Goal: Task Accomplishment & Management: Complete application form

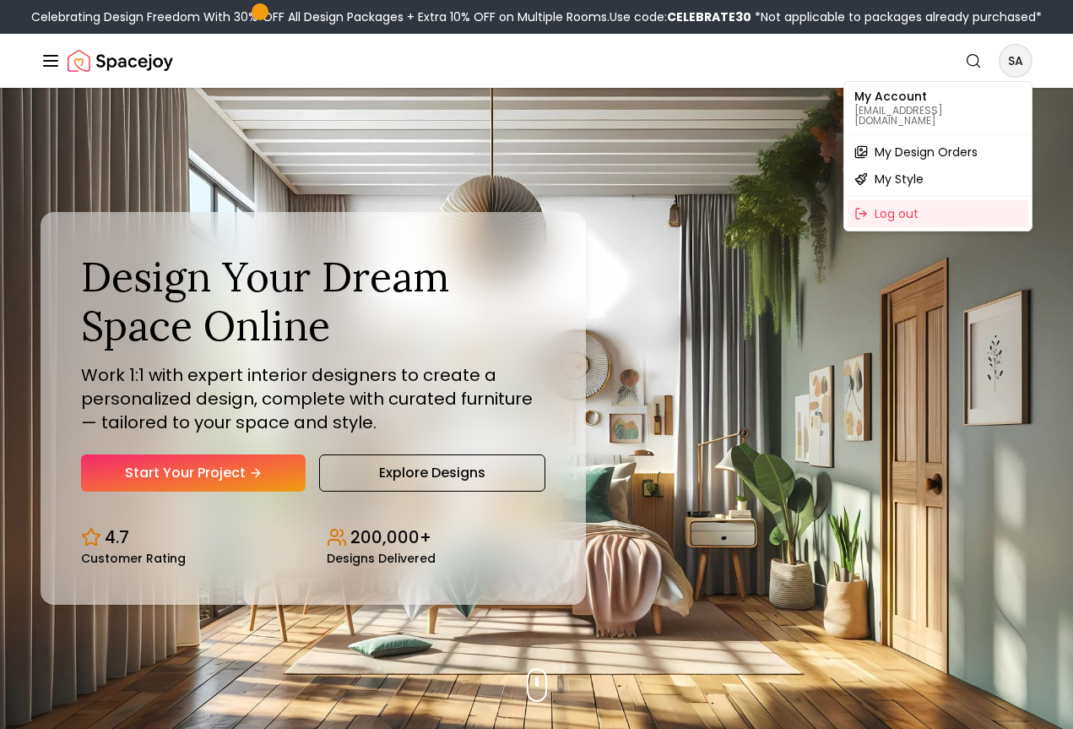
click at [954, 144] on span "My Design Orders" at bounding box center [926, 152] width 103 height 17
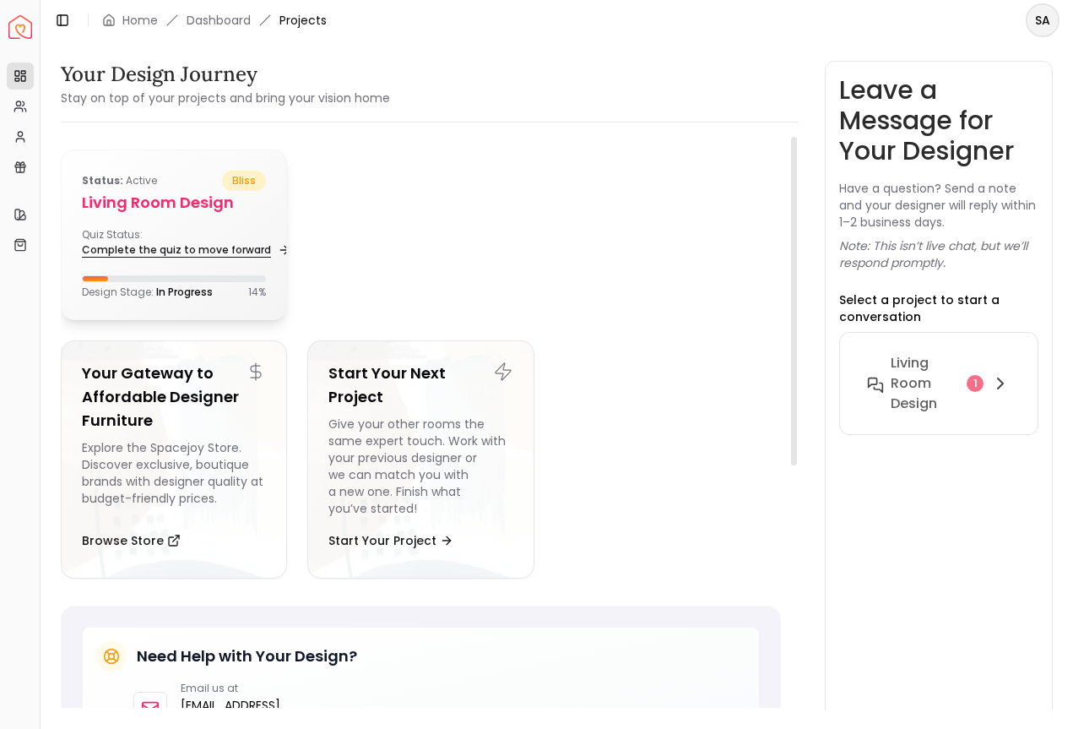
click at [187, 242] on link "Complete the quiz to move forward" at bounding box center [185, 250] width 206 height 24
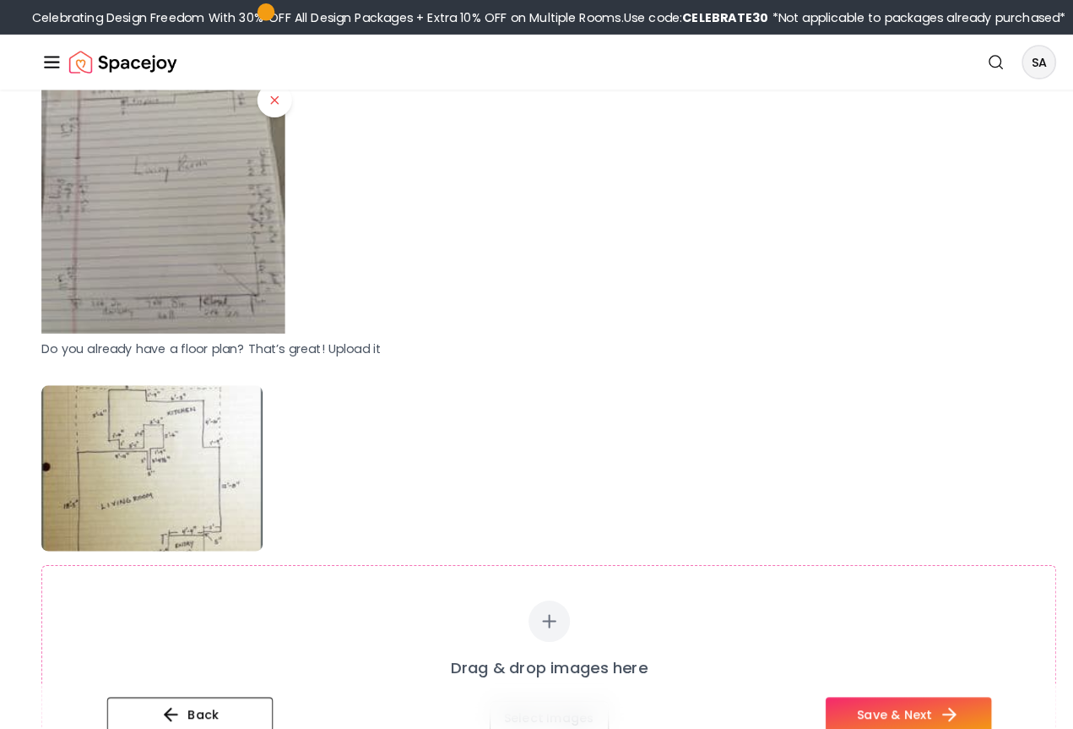
scroll to position [623, 0]
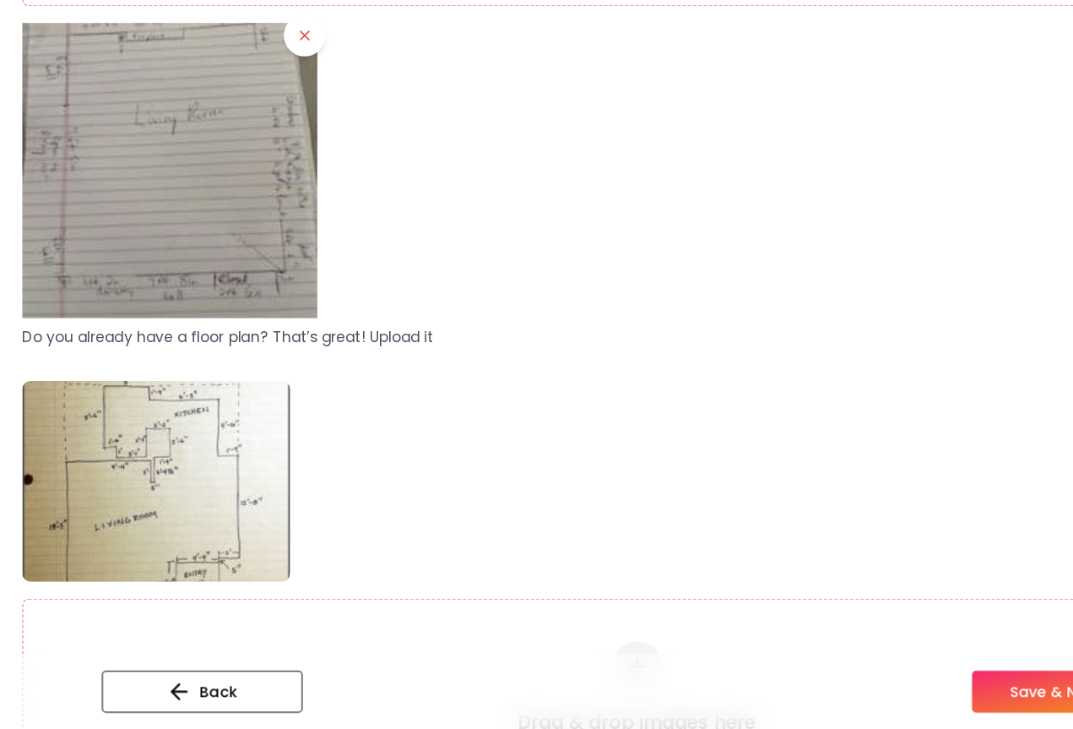
click at [134, 447] on img at bounding box center [149, 528] width 216 height 162
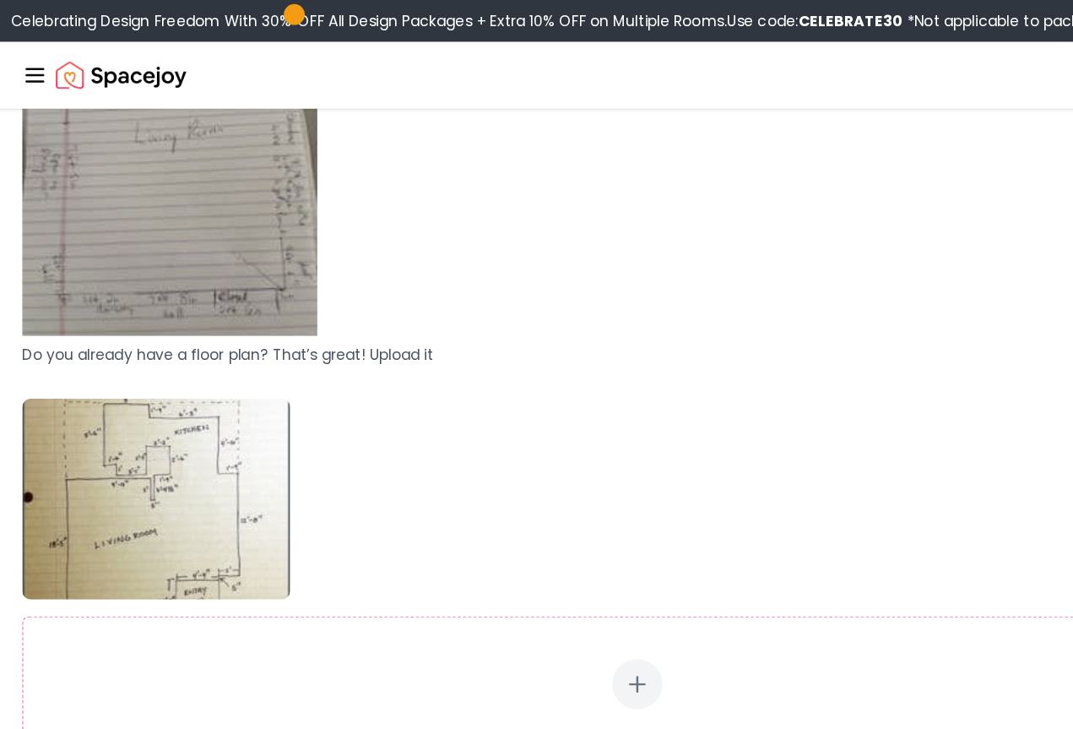
scroll to position [607, 0]
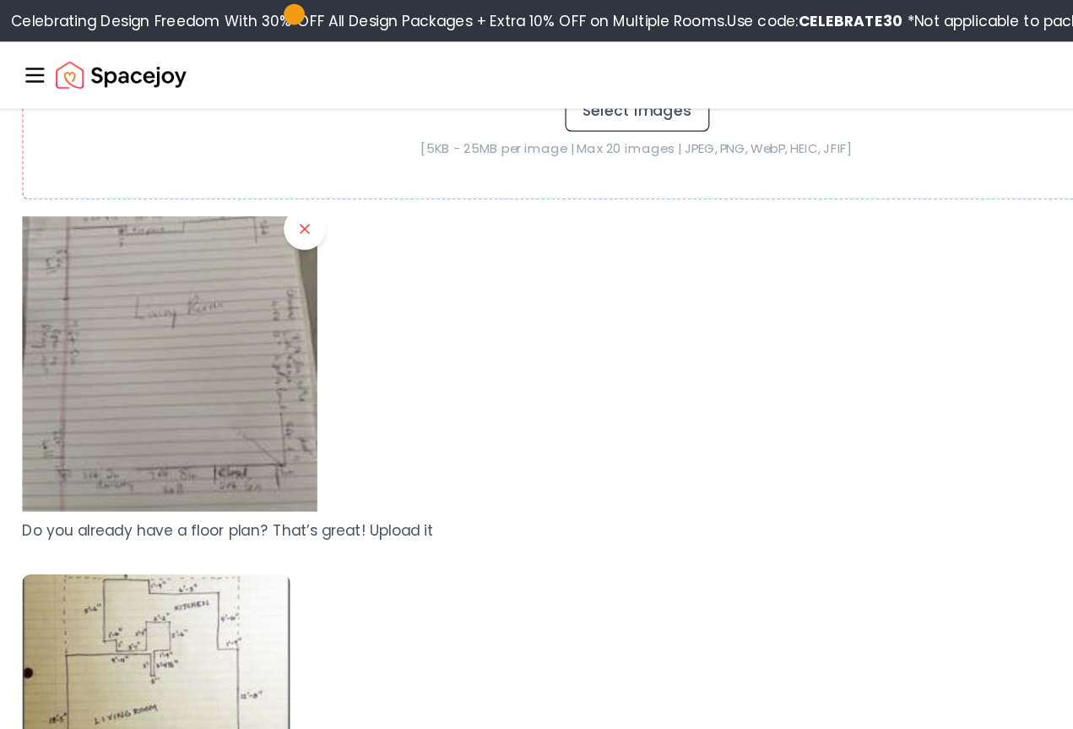
click at [132, 527] on img at bounding box center [149, 545] width 216 height 162
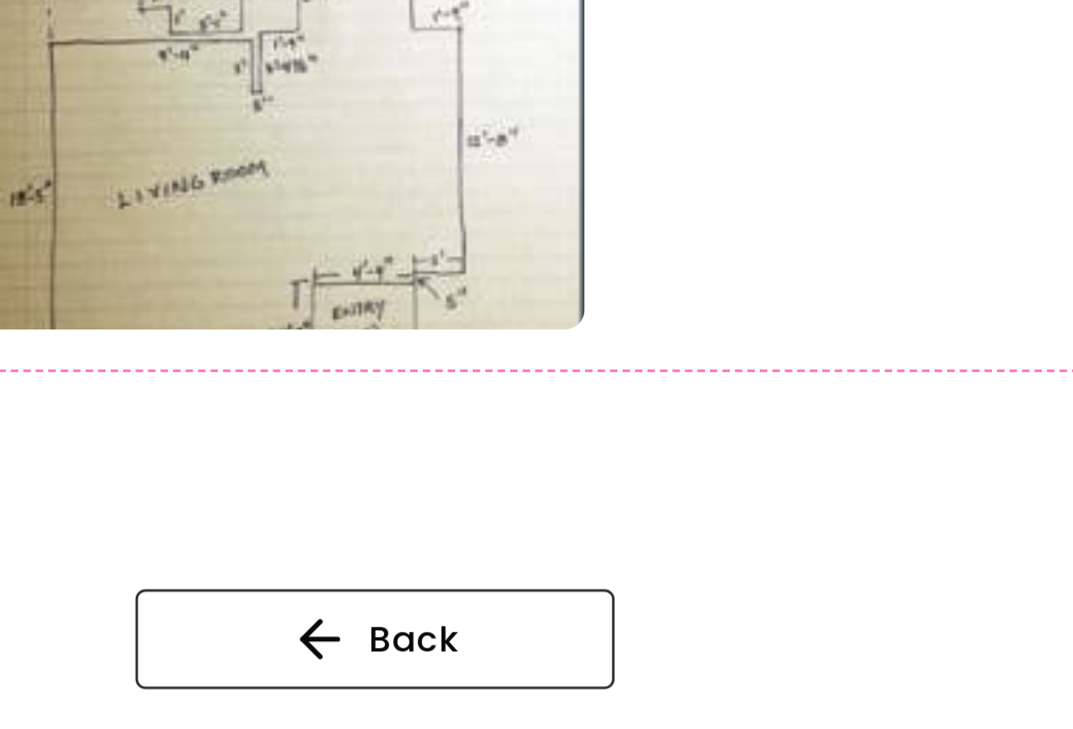
scroll to position [641, 0]
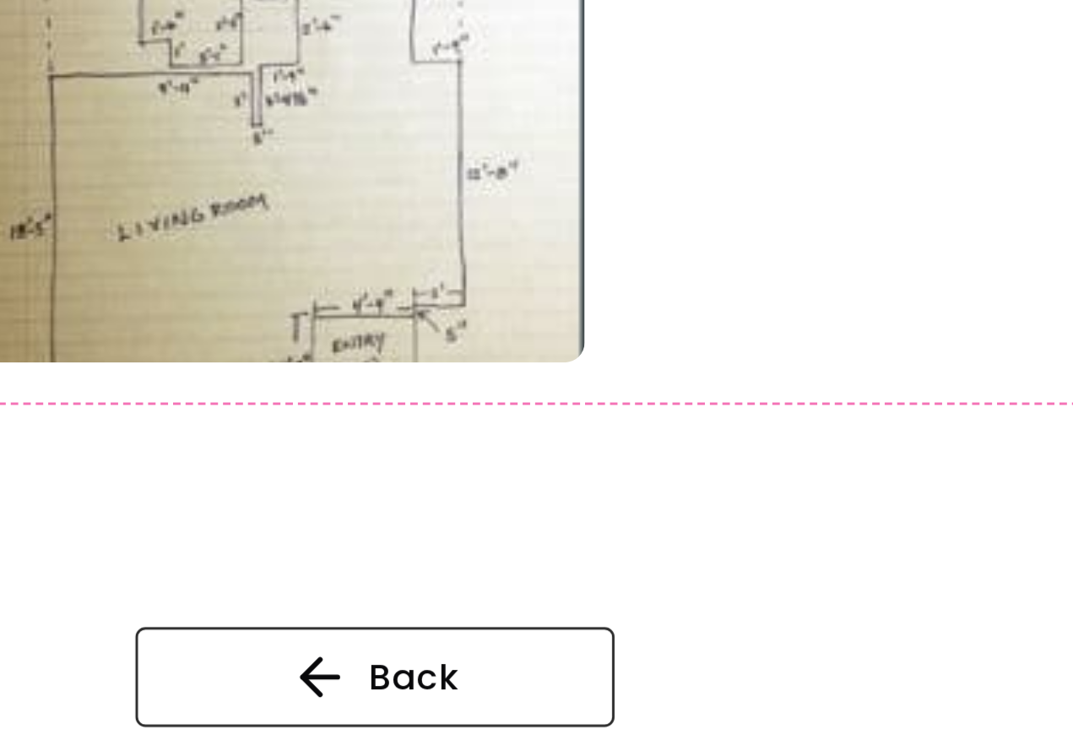
click at [124, 430] on img at bounding box center [149, 511] width 216 height 162
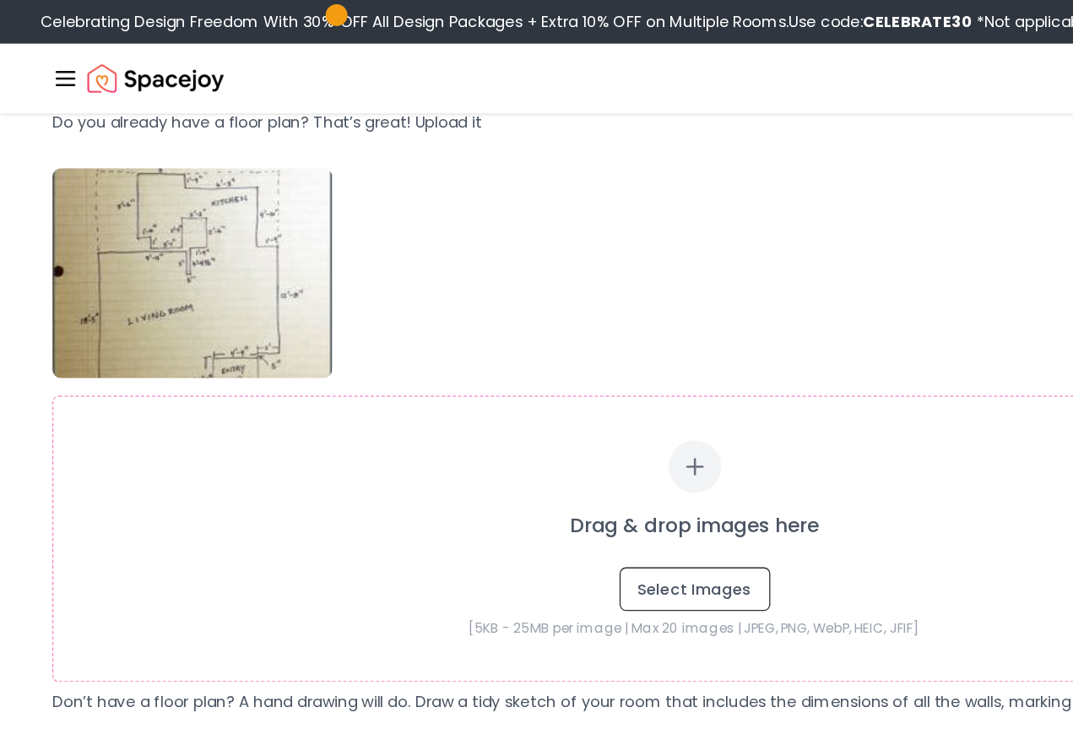
scroll to position [932, 0]
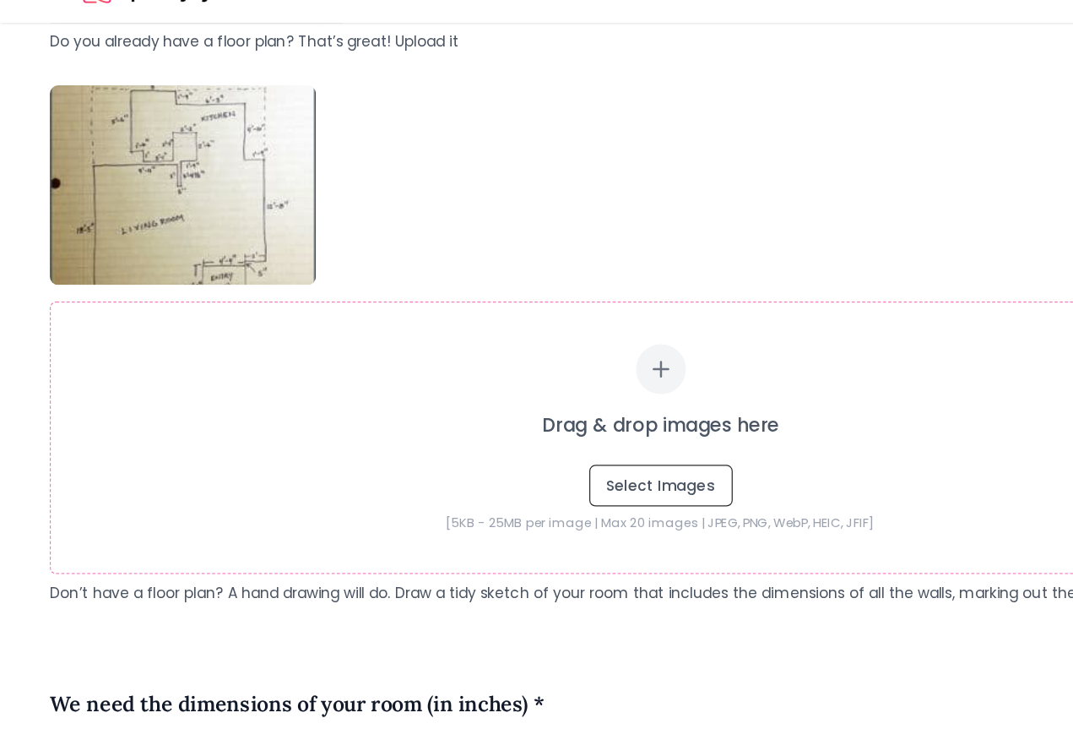
click at [176, 138] on img at bounding box center [149, 219] width 216 height 162
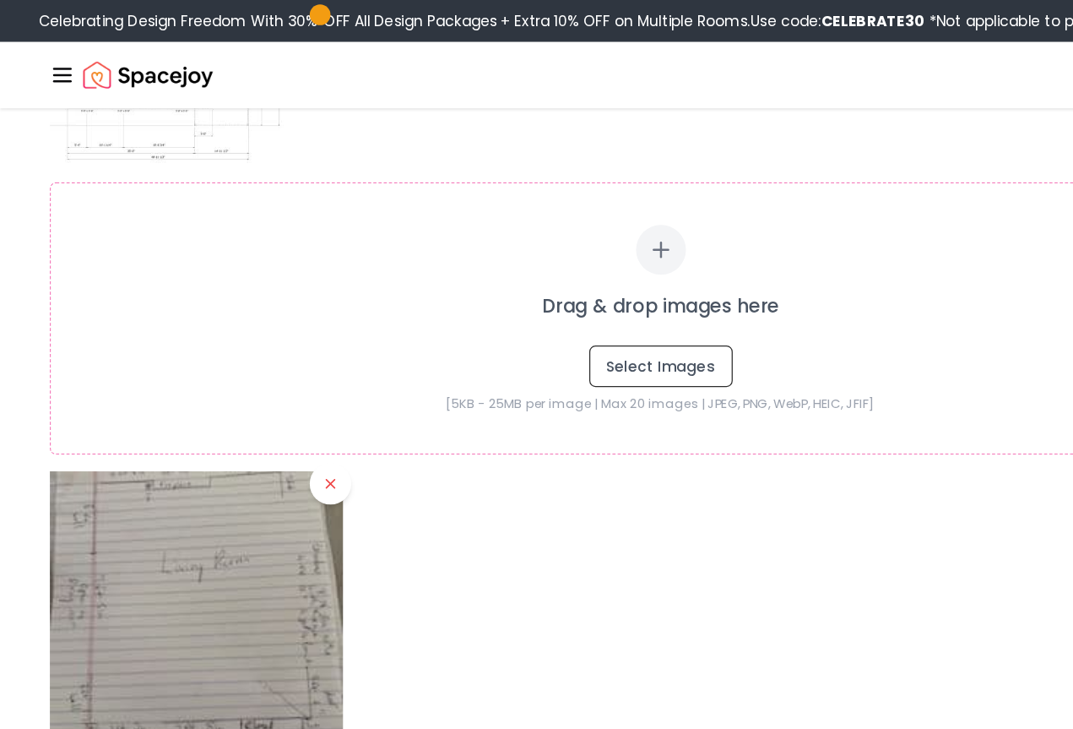
scroll to position [398, 0]
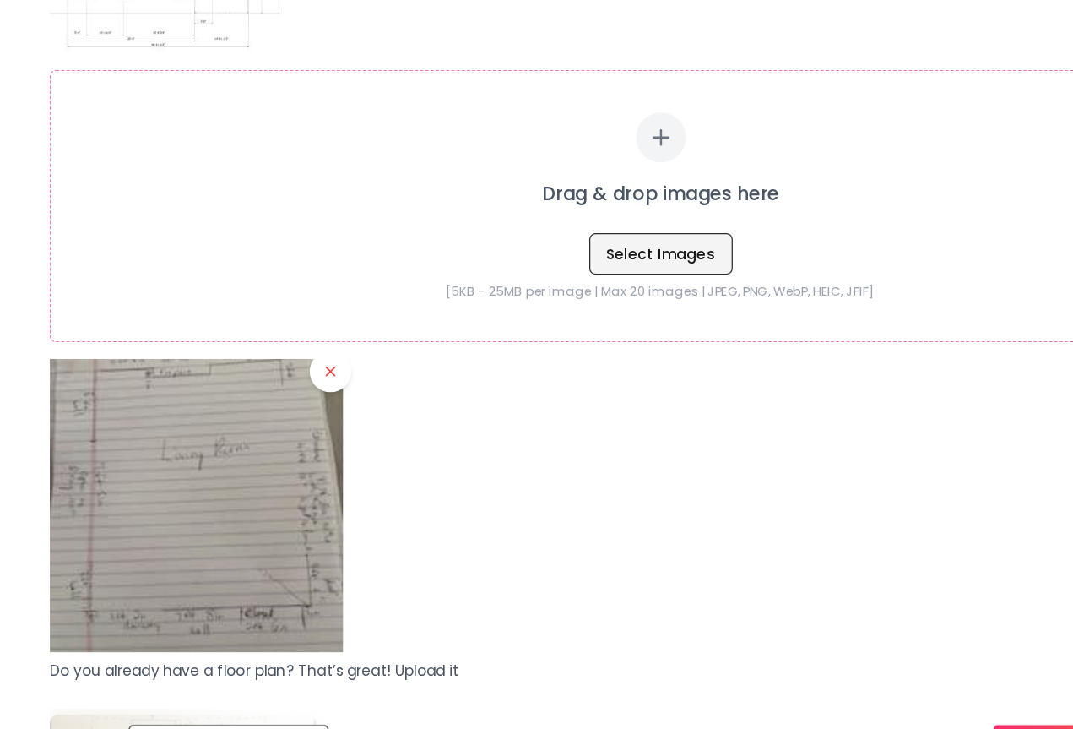
click at [496, 282] on button "Select Images" at bounding box center [537, 299] width 117 height 34
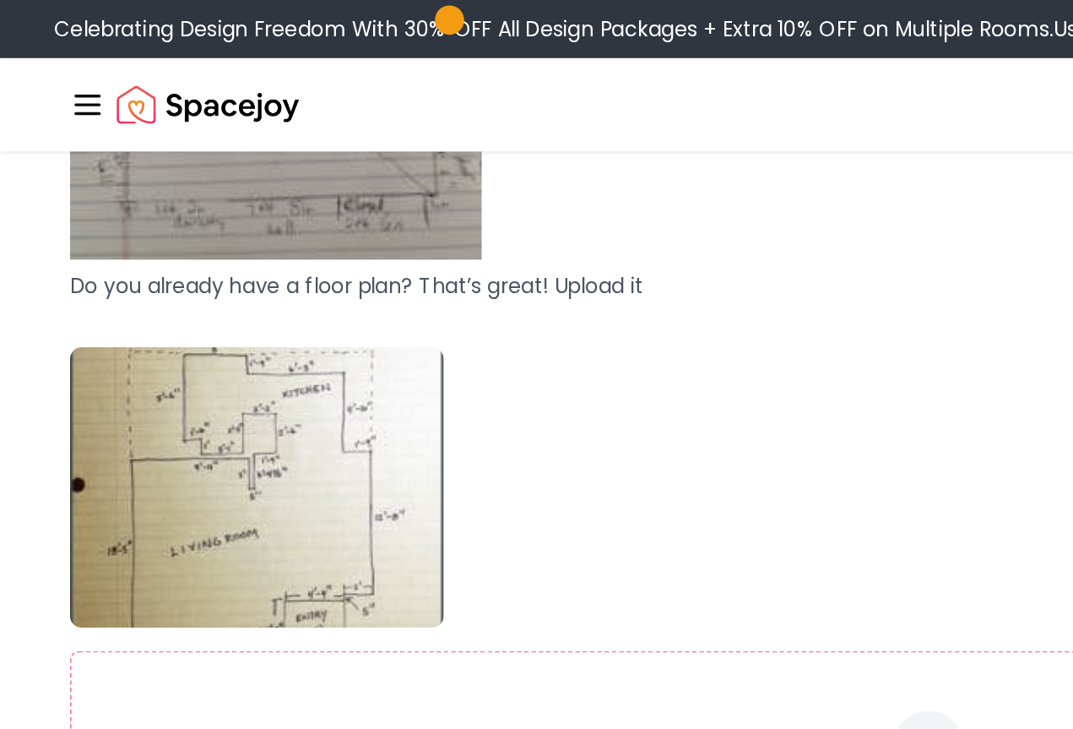
scroll to position [743, 0]
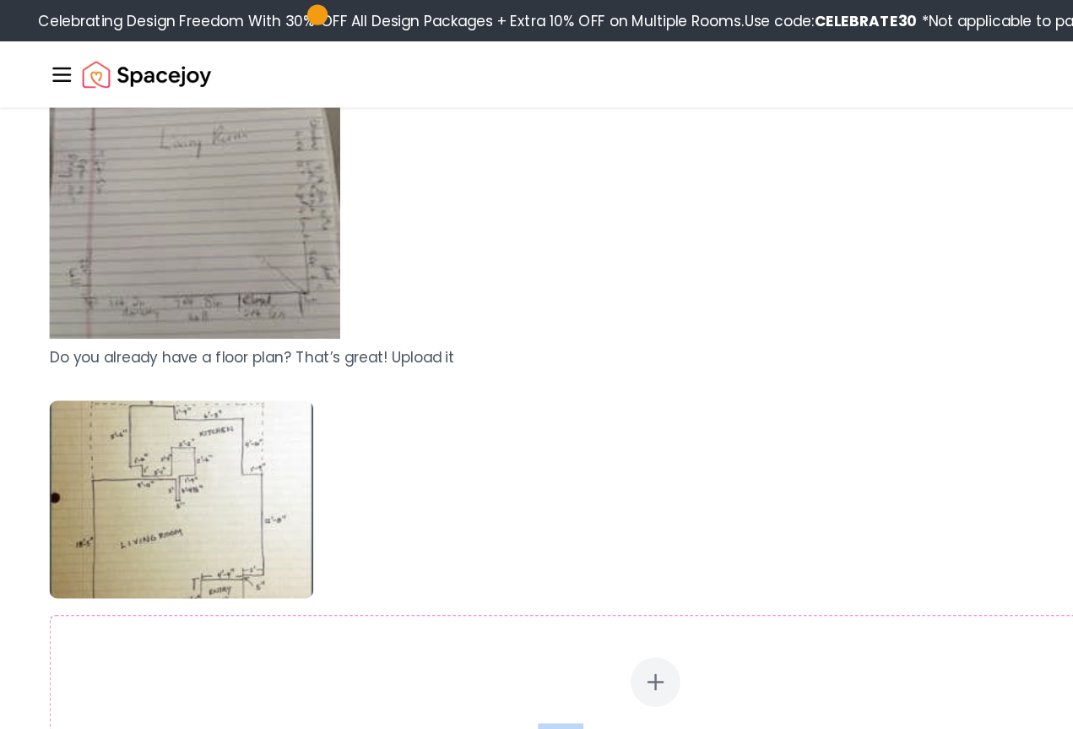
click at [170, 501] on div "Drag & drop images here Select Images [5KB - 25MB per image | Max 20 images | J…" at bounding box center [537, 538] width 992 height 420
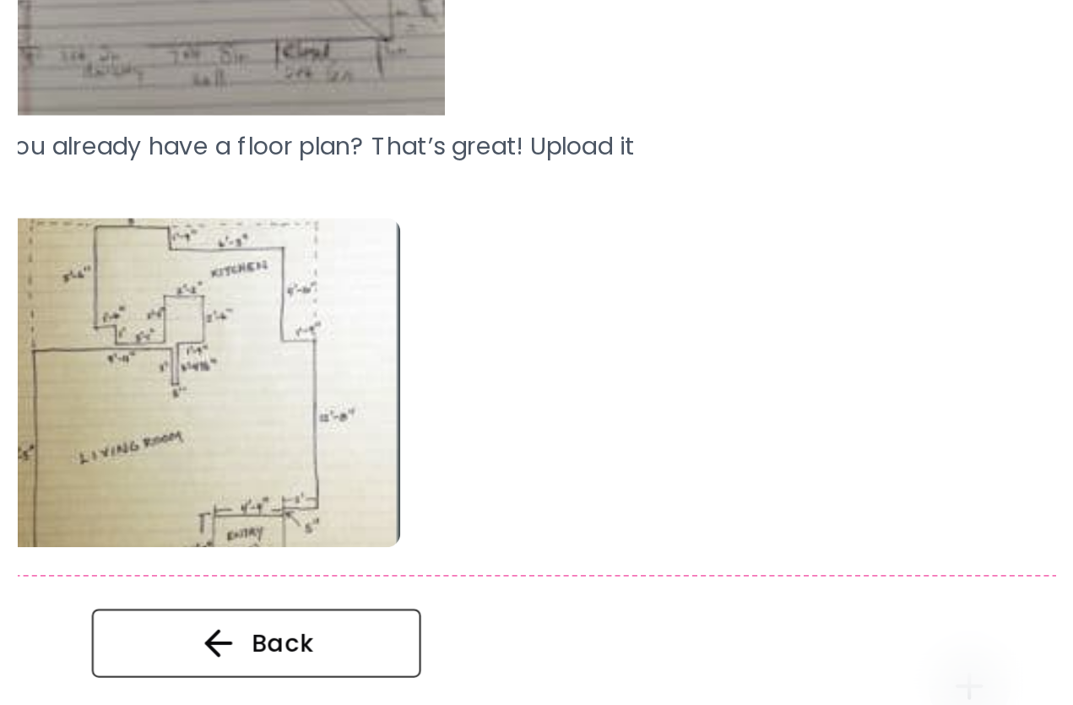
scroll to position [585, 0]
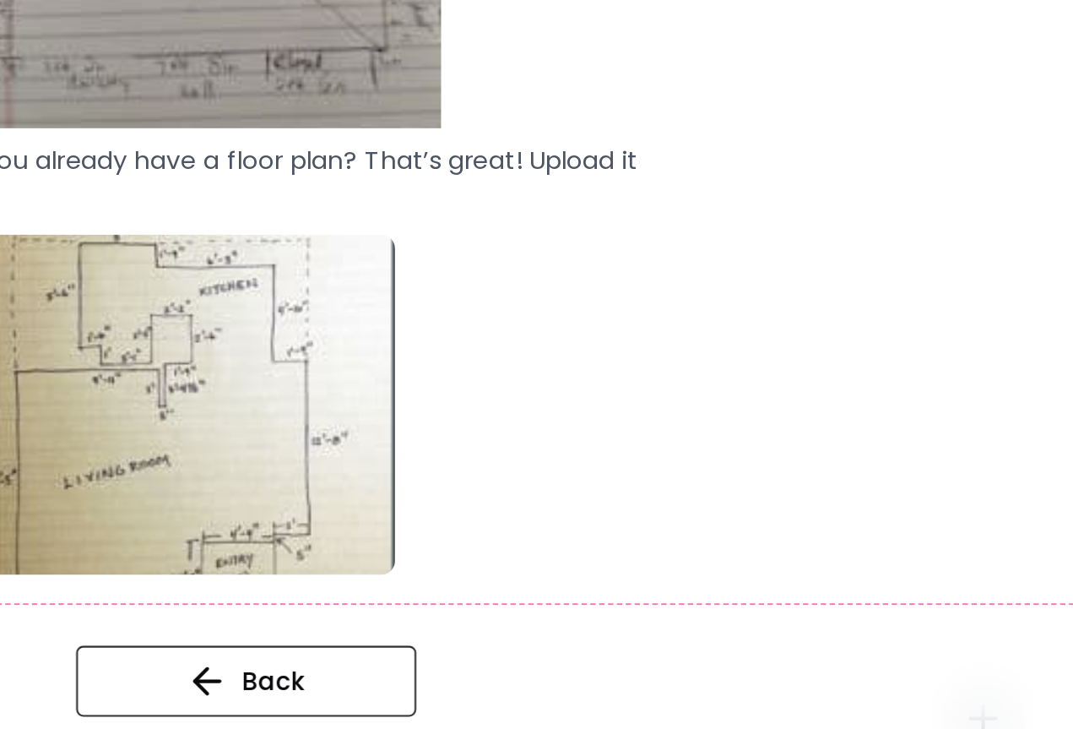
drag, startPoint x: 94, startPoint y: 266, endPoint x: 28, endPoint y: 199, distance: 93.7
click at [94, 485] on img at bounding box center [149, 566] width 216 height 162
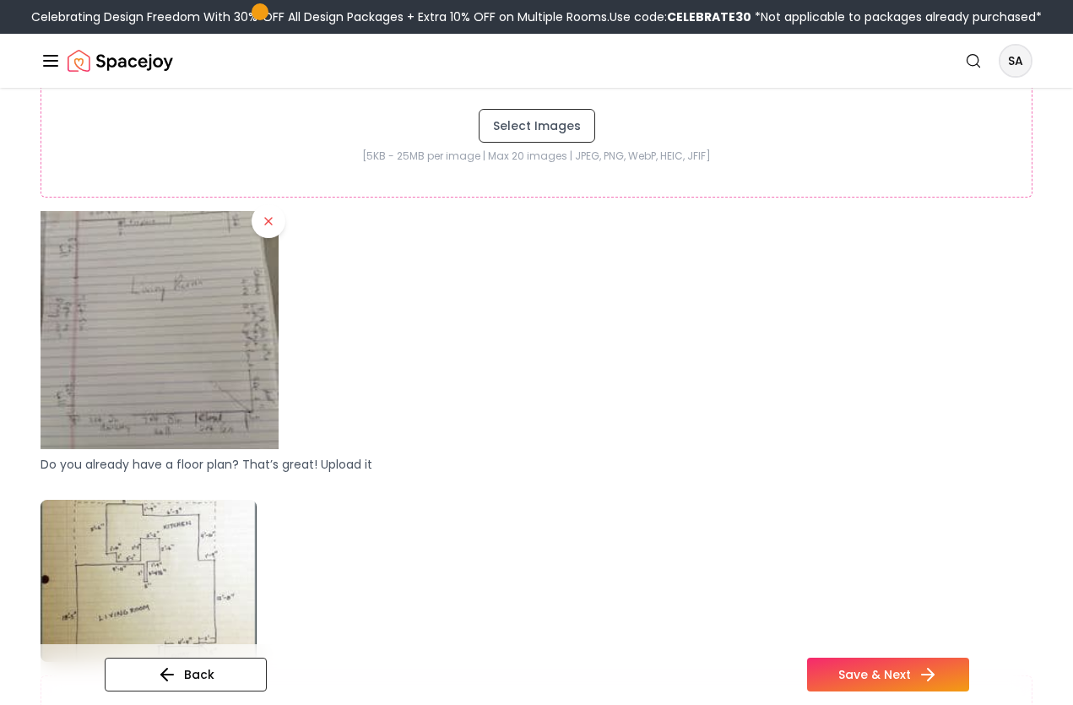
scroll to position [559, 0]
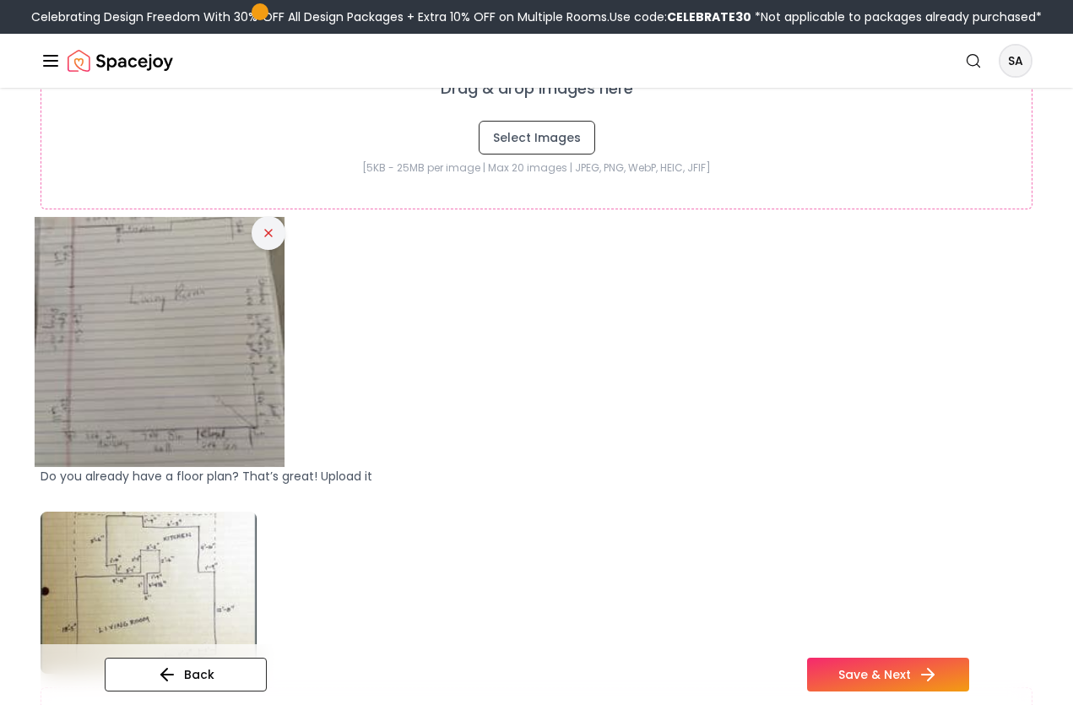
click at [266, 227] on icon at bounding box center [269, 233] width 14 height 14
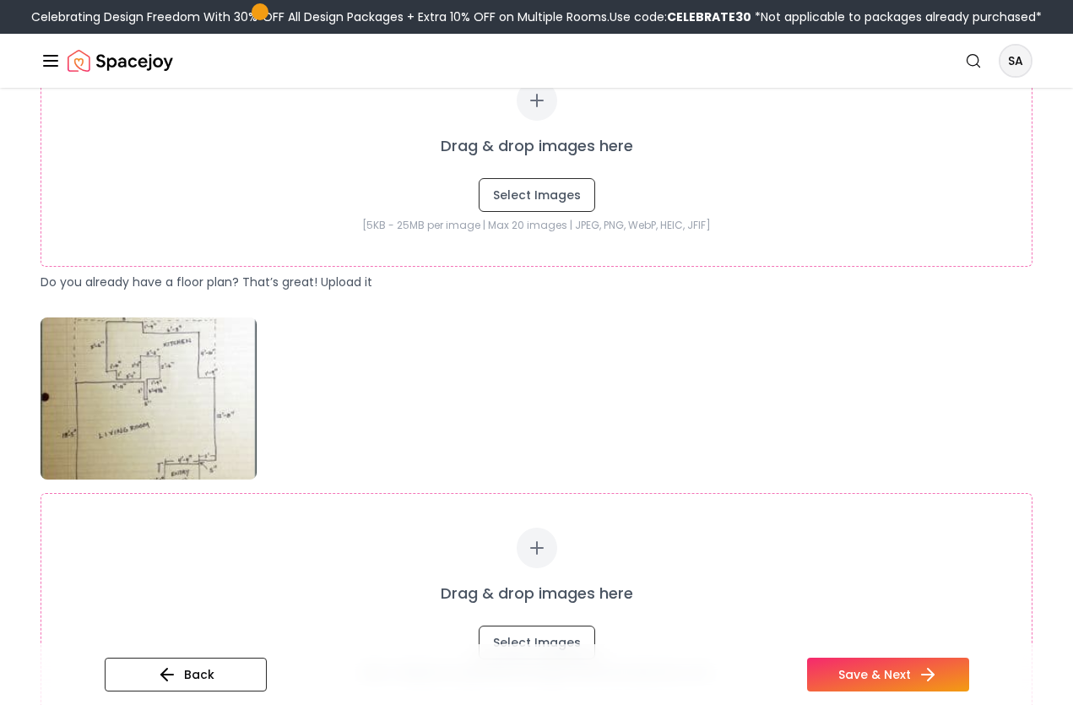
scroll to position [480, 0]
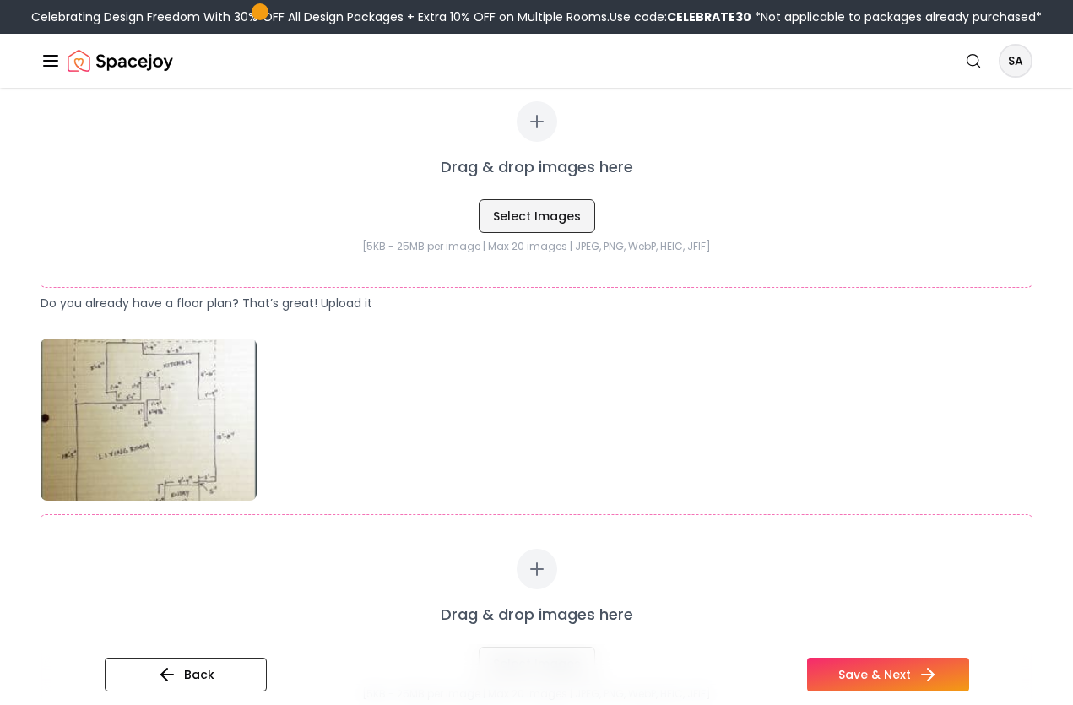
click at [537, 217] on button "Select Images" at bounding box center [537, 216] width 117 height 34
type input "**********"
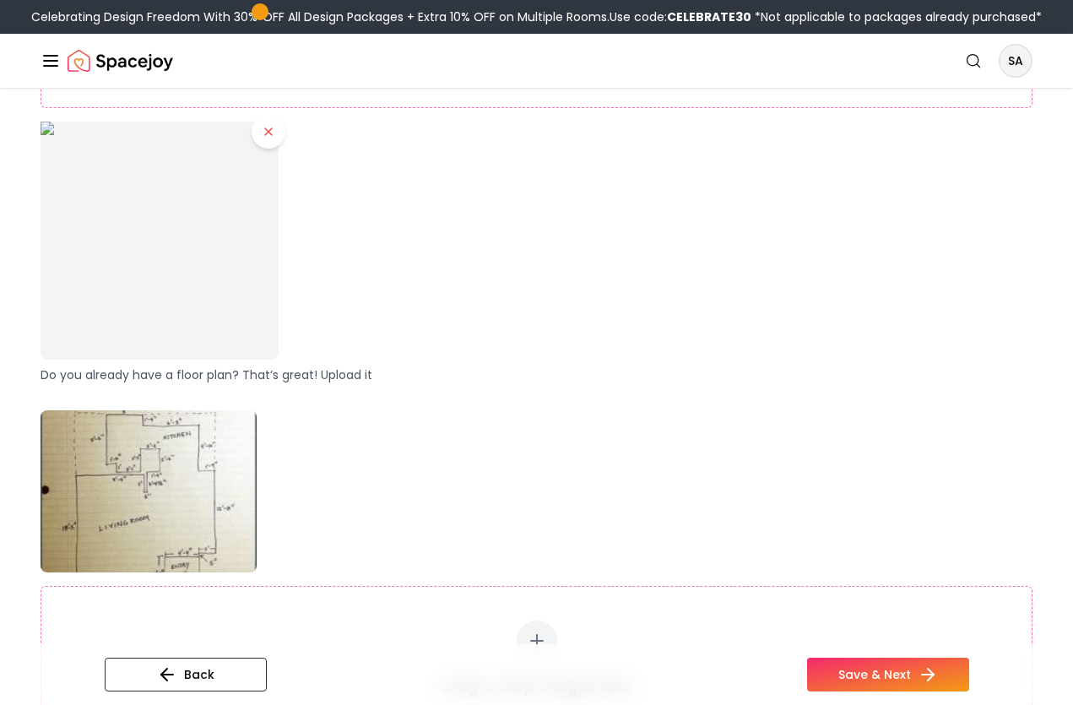
scroll to position [666, 0]
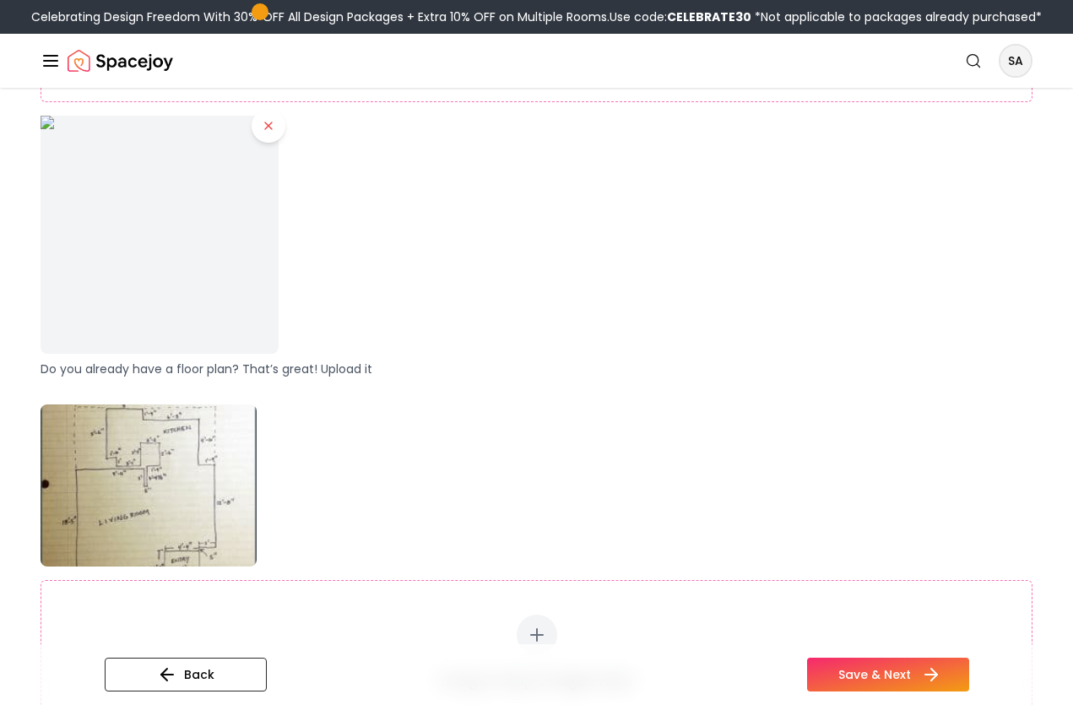
click at [858, 673] on button "Save & Next" at bounding box center [888, 675] width 162 height 34
click at [872, 672] on button "Save & Next" at bounding box center [888, 675] width 162 height 34
click at [936, 673] on icon at bounding box center [931, 674] width 20 height 20
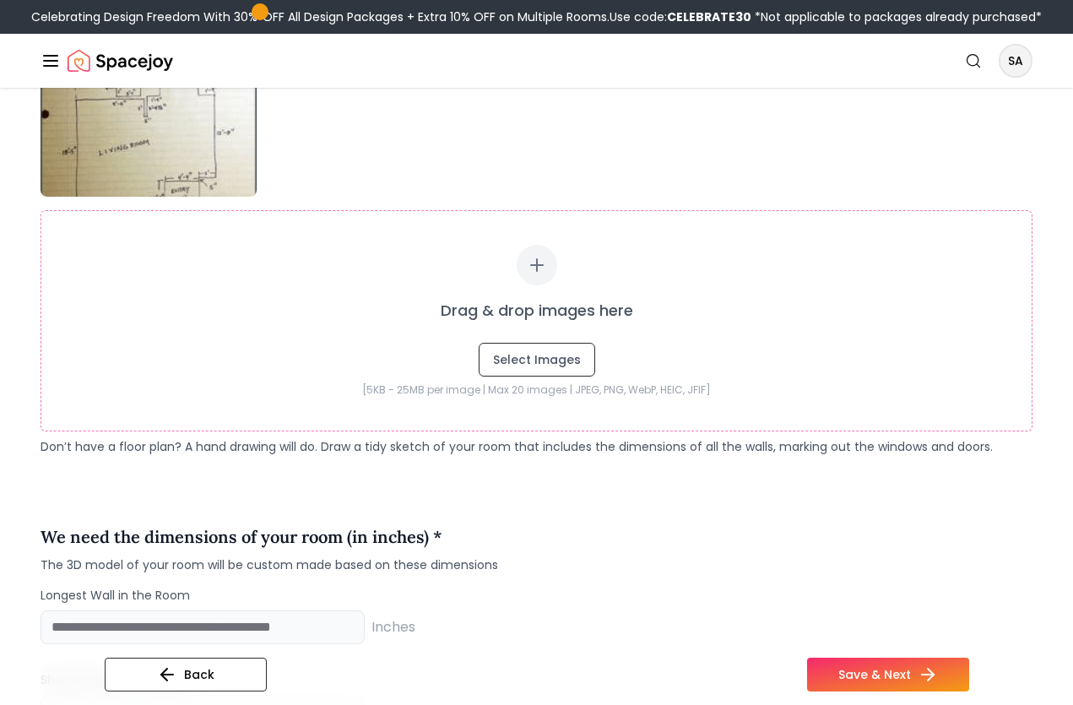
scroll to position [1060, 0]
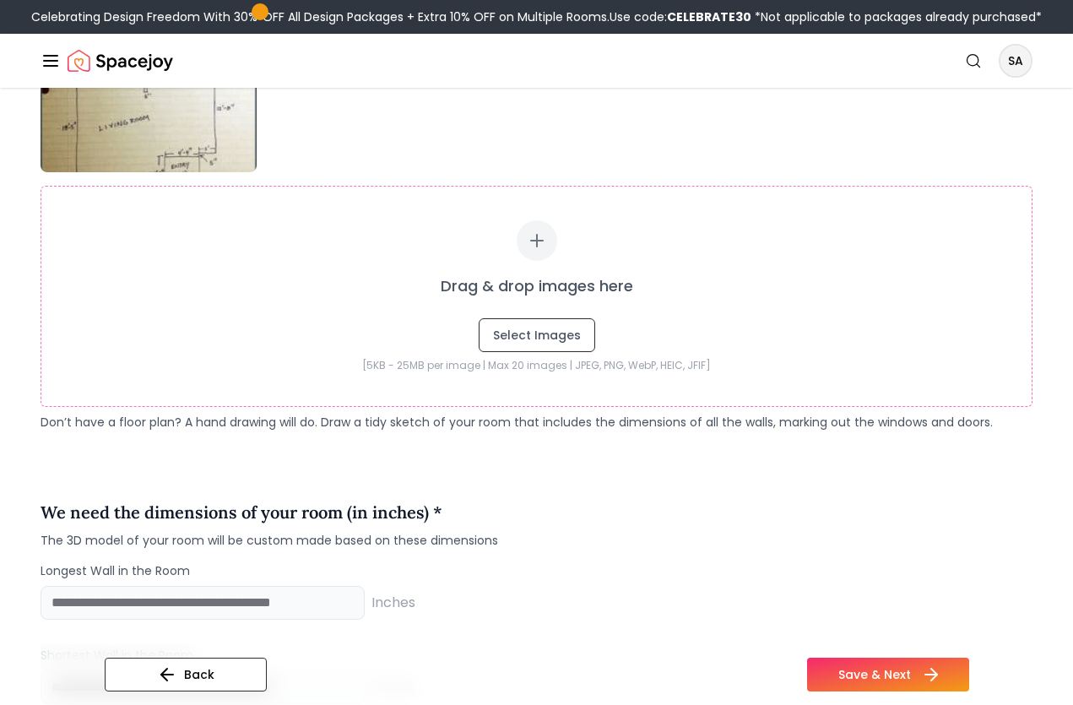
click at [852, 670] on button "Save & Next" at bounding box center [888, 675] width 162 height 34
click at [919, 674] on button "Save & Next" at bounding box center [888, 675] width 162 height 34
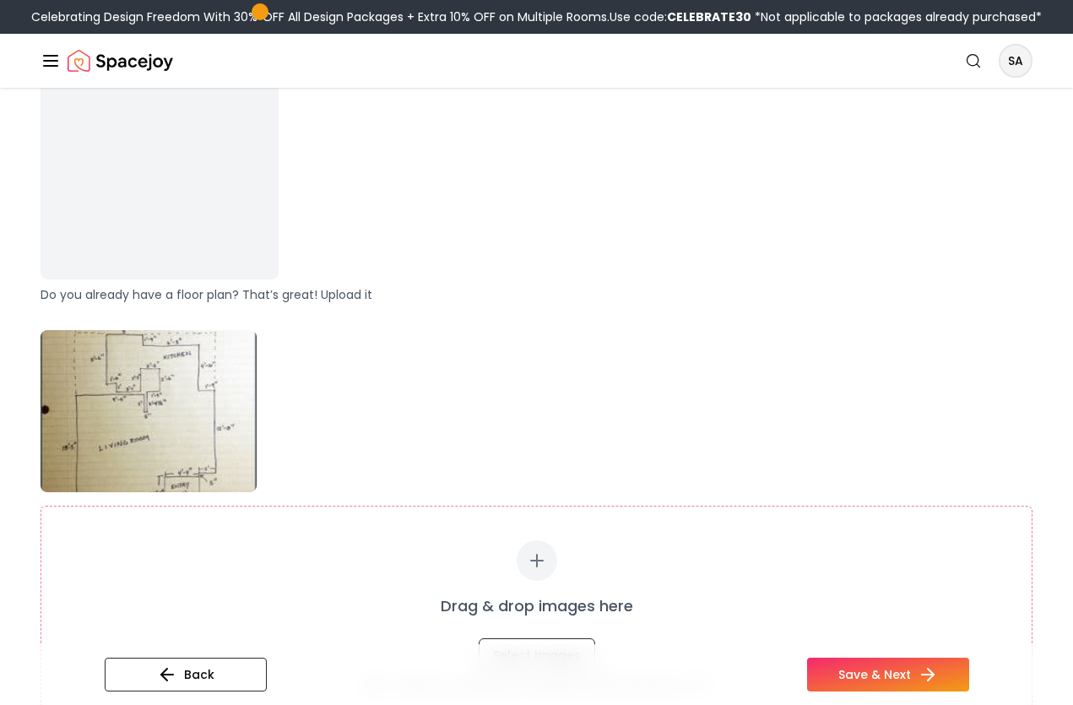
scroll to position [733, 0]
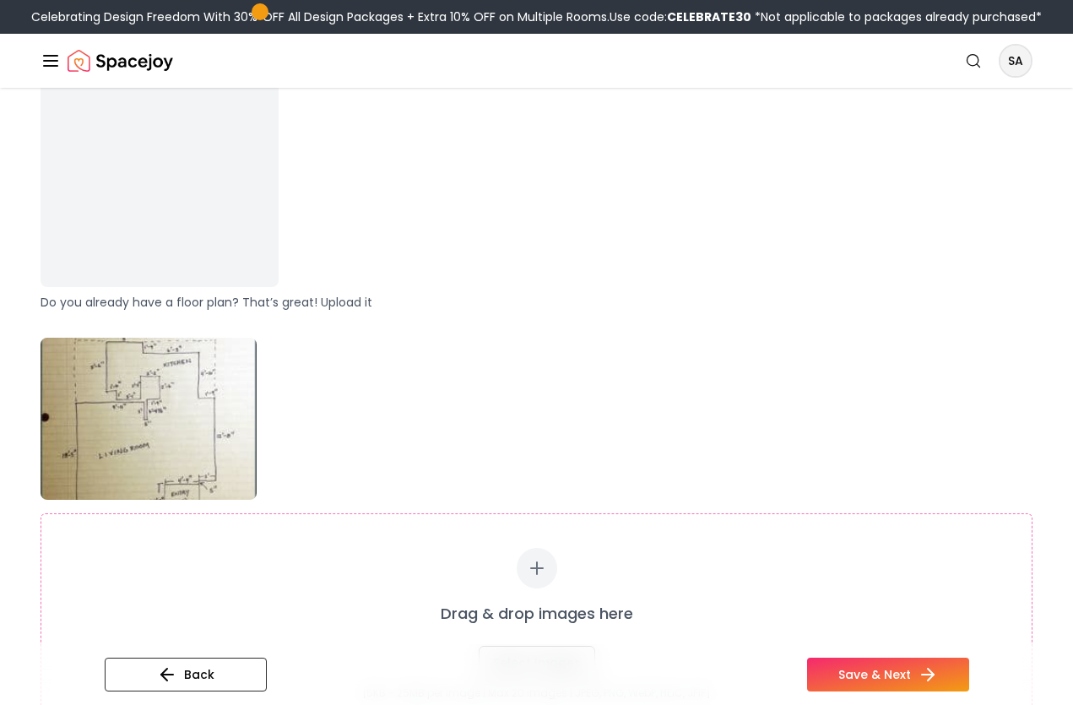
click at [208, 201] on img at bounding box center [160, 168] width 250 height 250
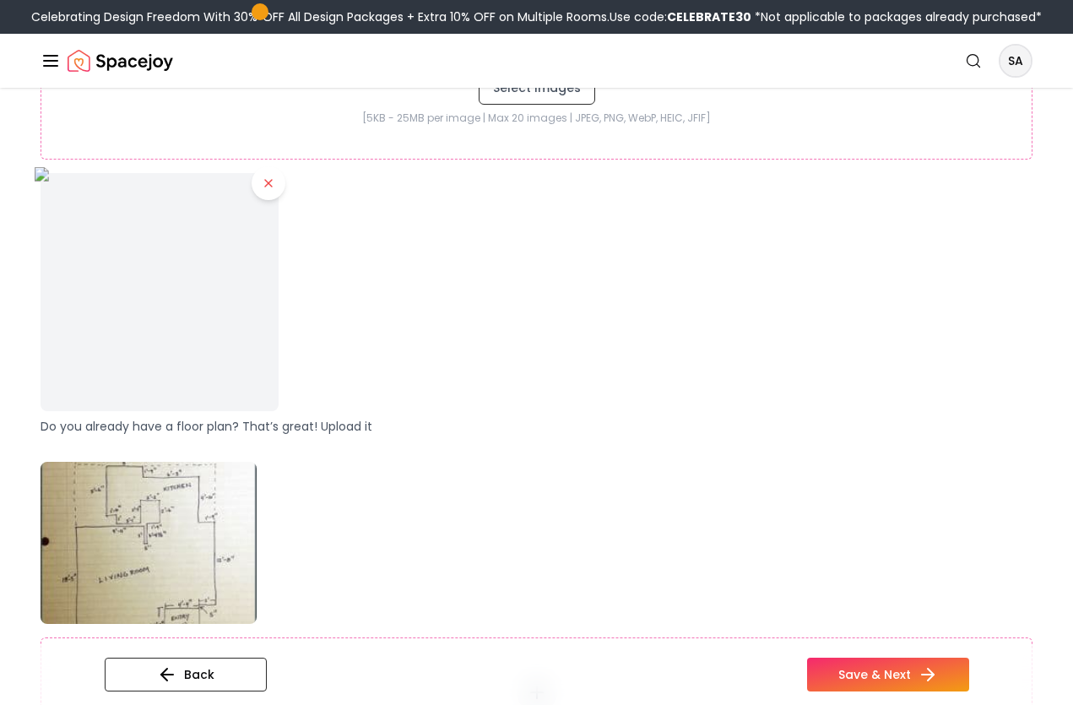
scroll to position [600, 0]
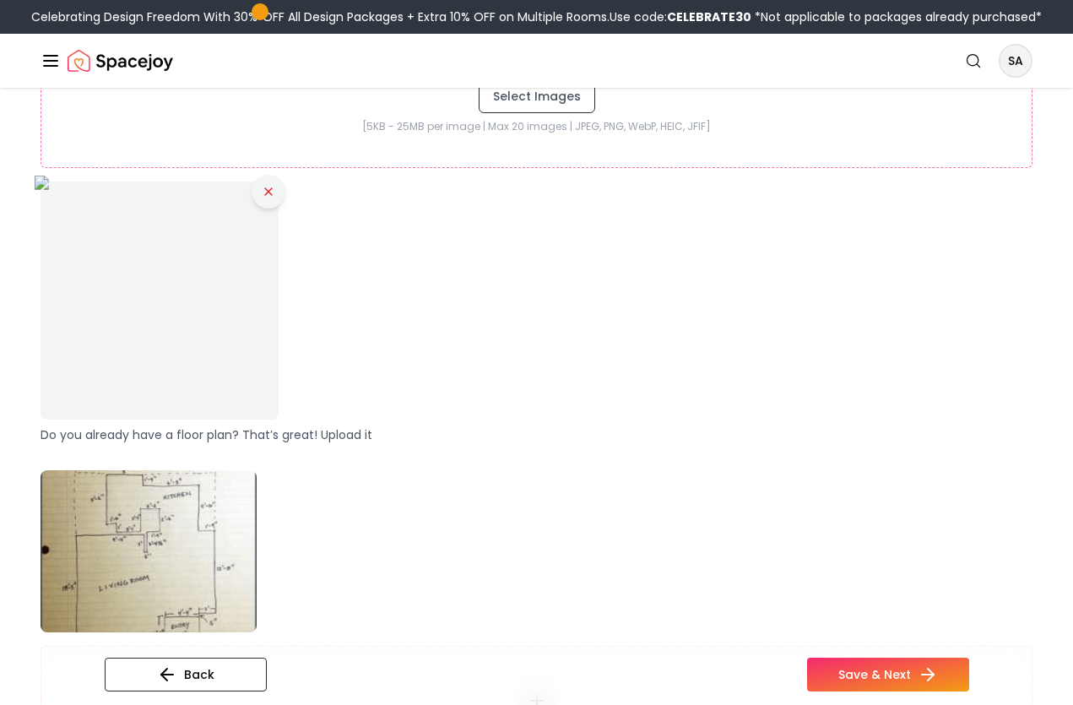
click at [263, 190] on icon at bounding box center [269, 192] width 14 height 14
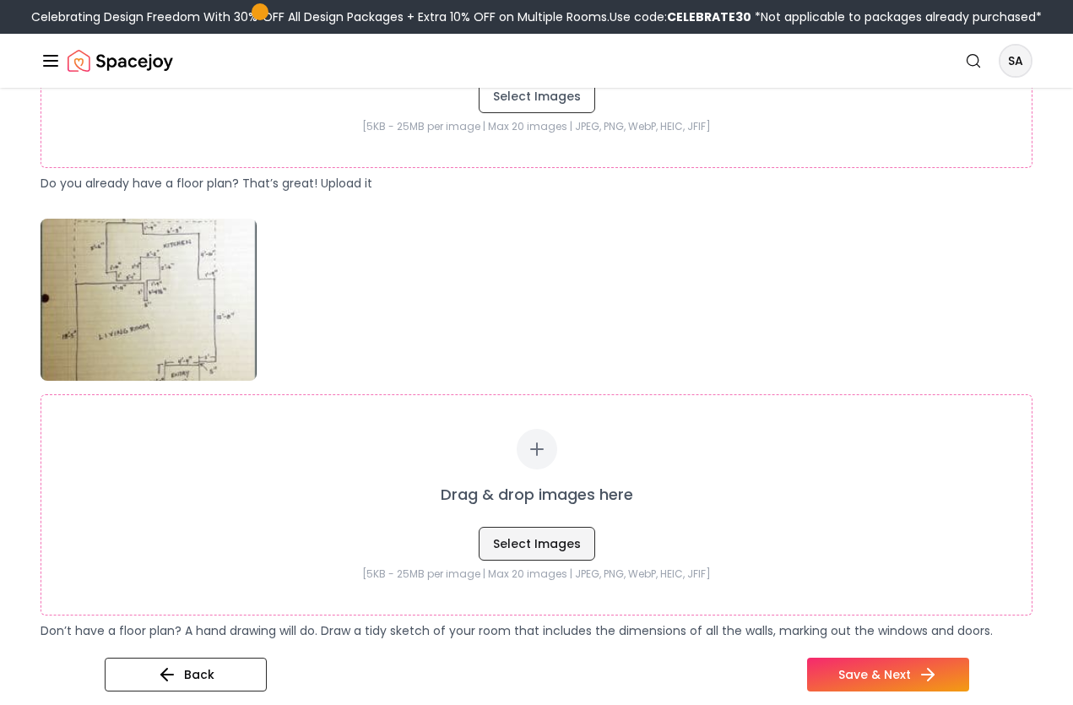
click at [517, 545] on button "Select Images" at bounding box center [537, 544] width 117 height 34
type input "**********"
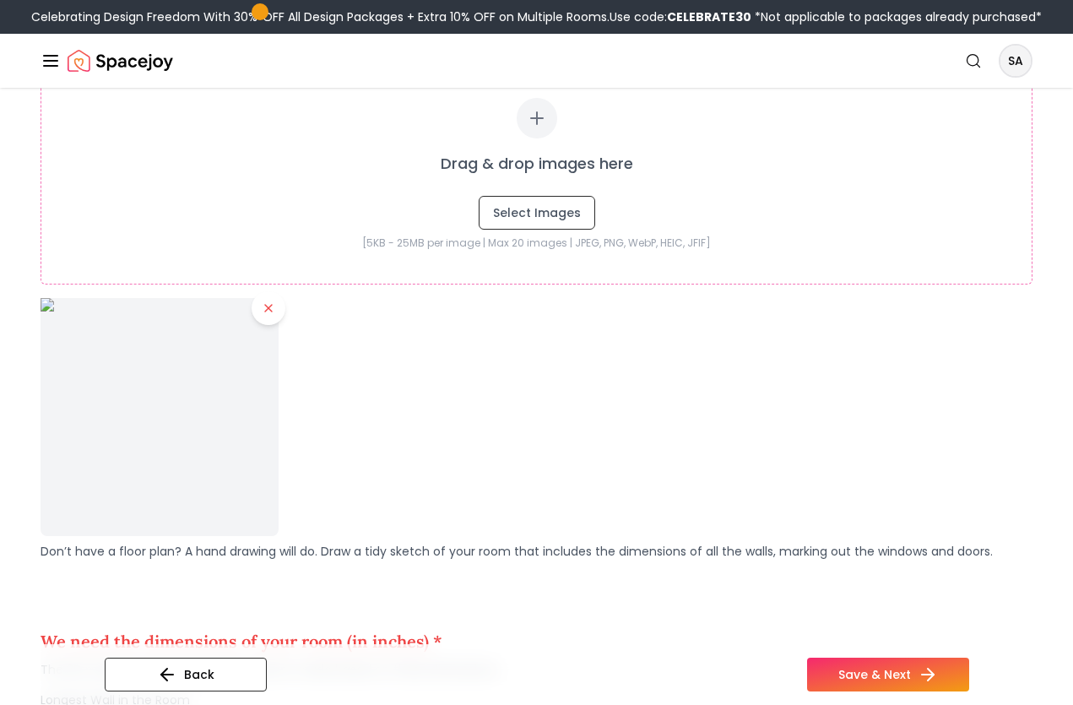
scroll to position [943, 0]
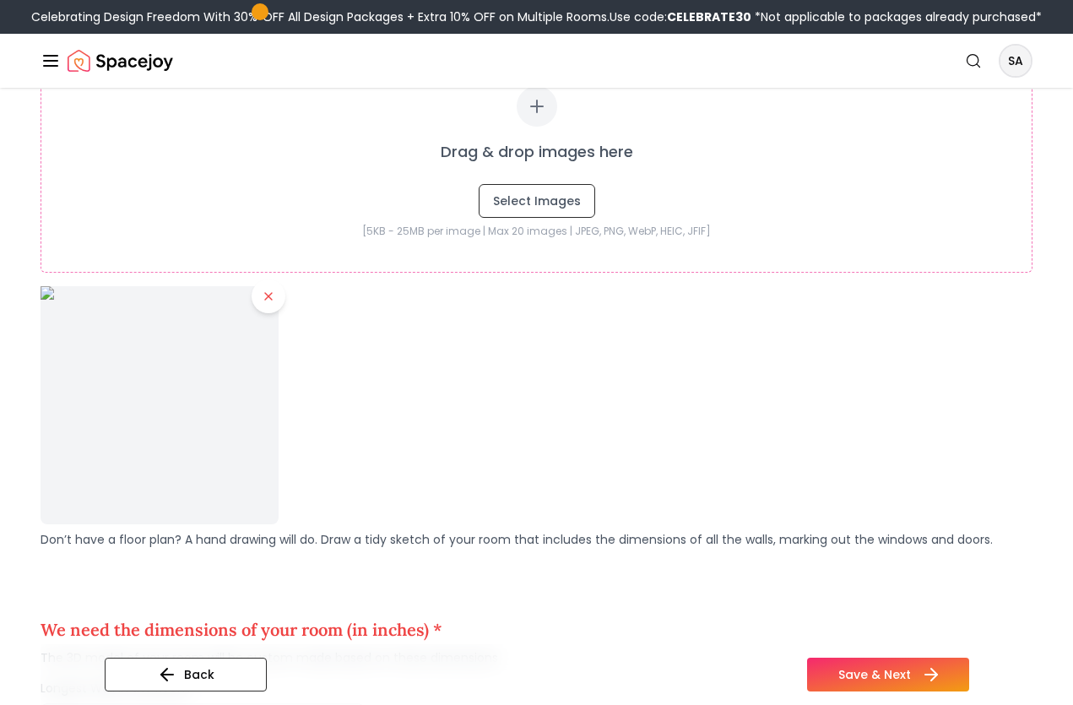
click at [838, 675] on button "Save & Next" at bounding box center [888, 675] width 162 height 34
click at [921, 673] on icon at bounding box center [931, 674] width 20 height 20
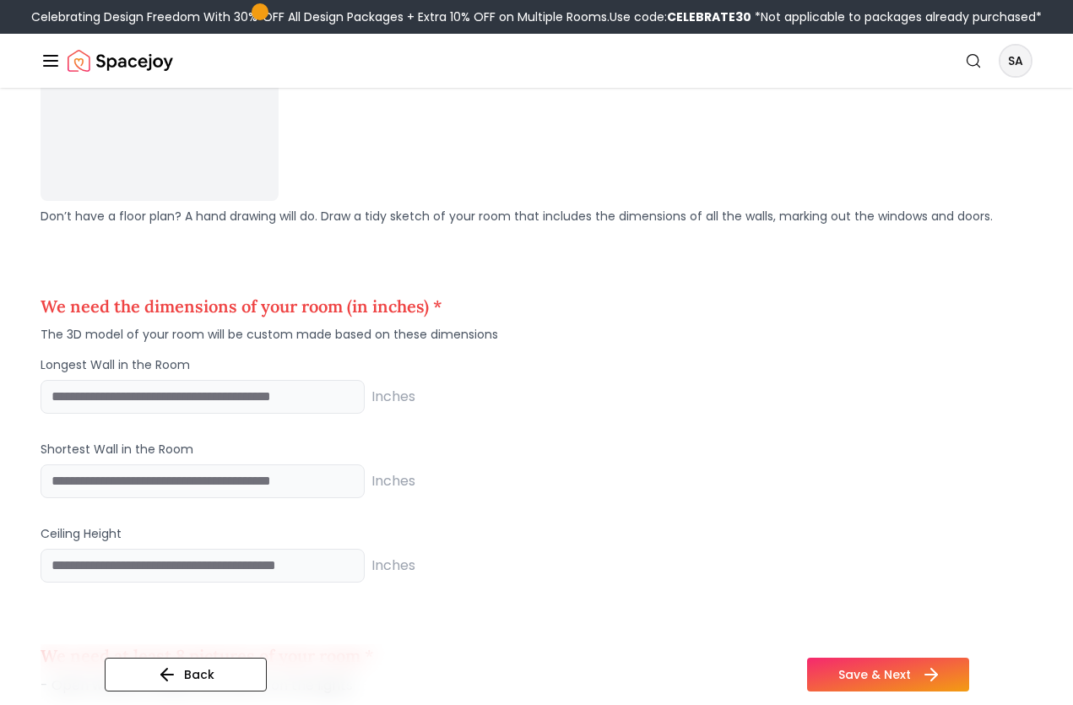
scroll to position [1272, 0]
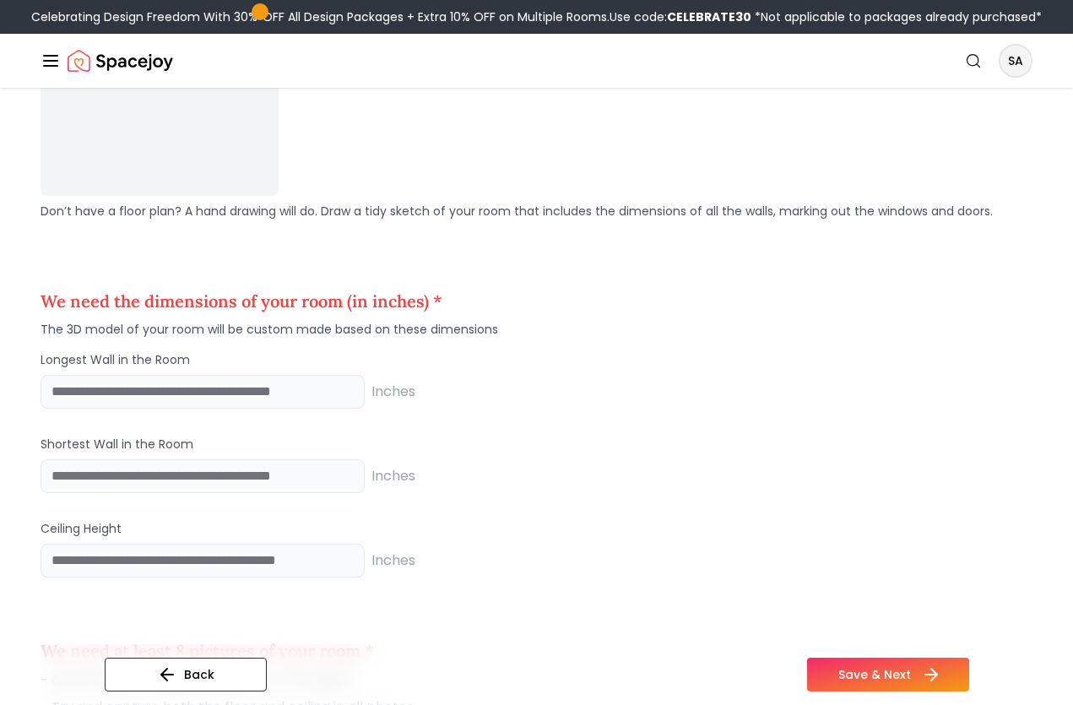
click at [903, 668] on button "Save & Next" at bounding box center [888, 675] width 162 height 34
click at [931, 673] on icon at bounding box center [931, 674] width 20 height 20
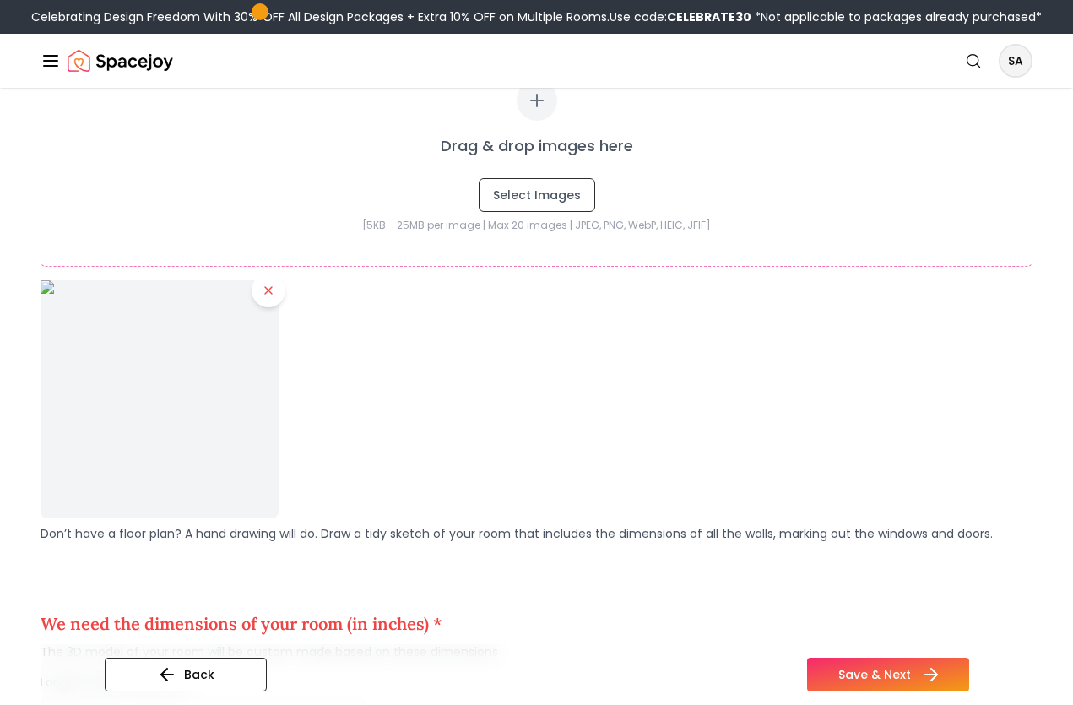
scroll to position [928, 0]
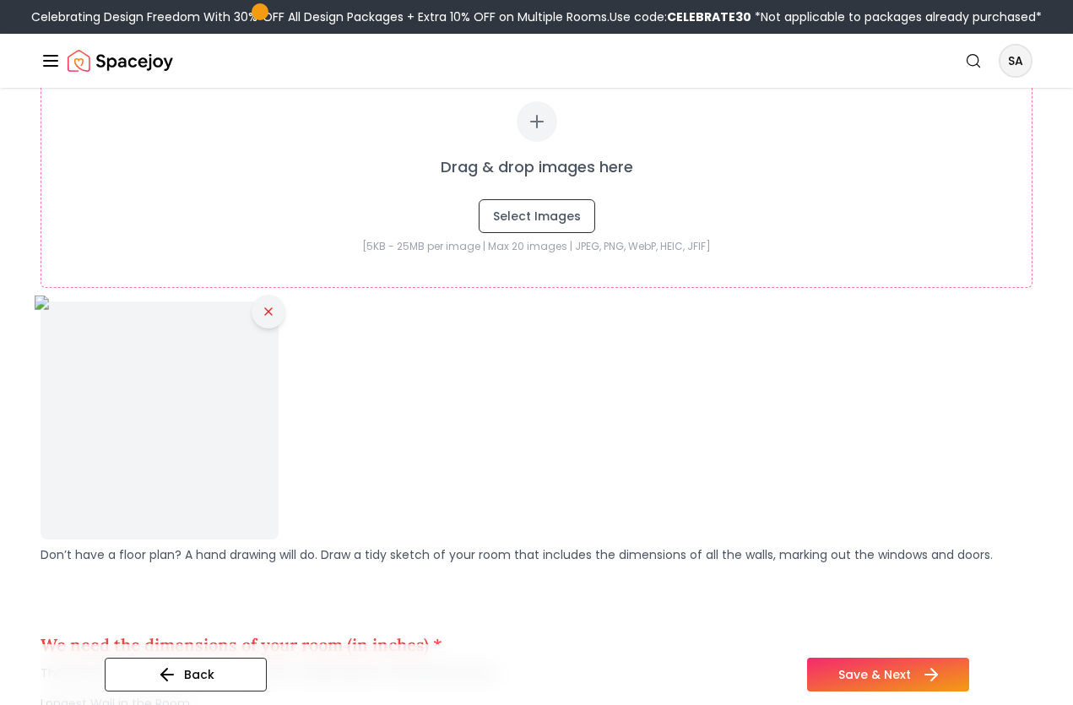
click at [269, 308] on icon at bounding box center [269, 312] width 14 height 14
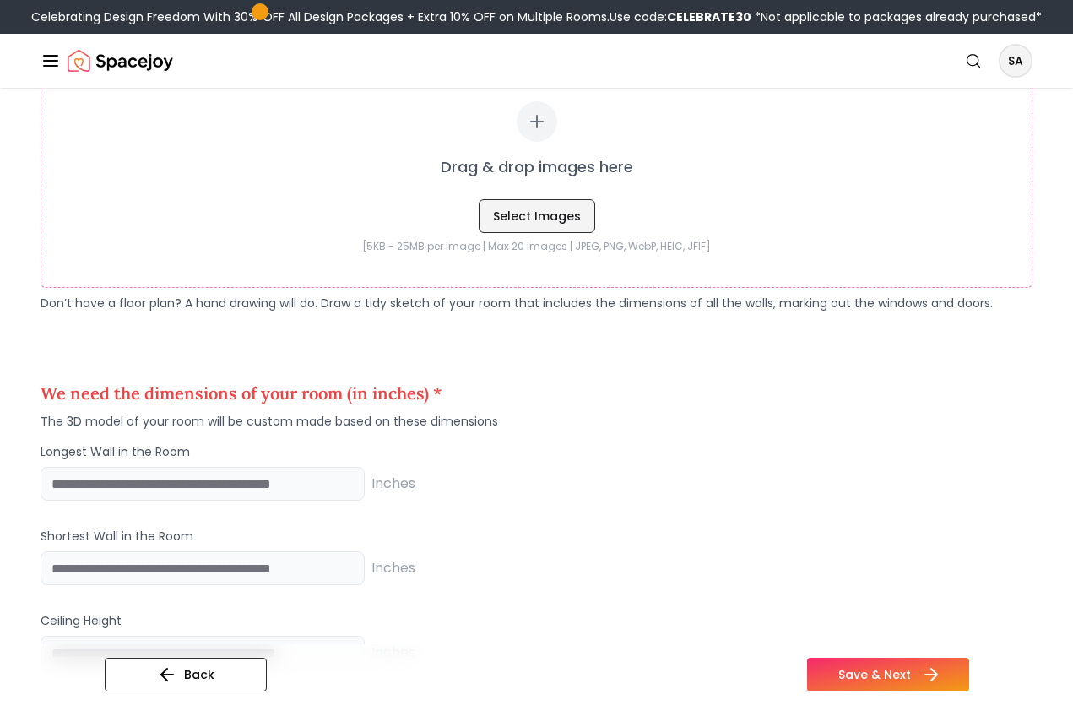
click at [554, 212] on button "Select Images" at bounding box center [537, 216] width 117 height 34
type input "**********"
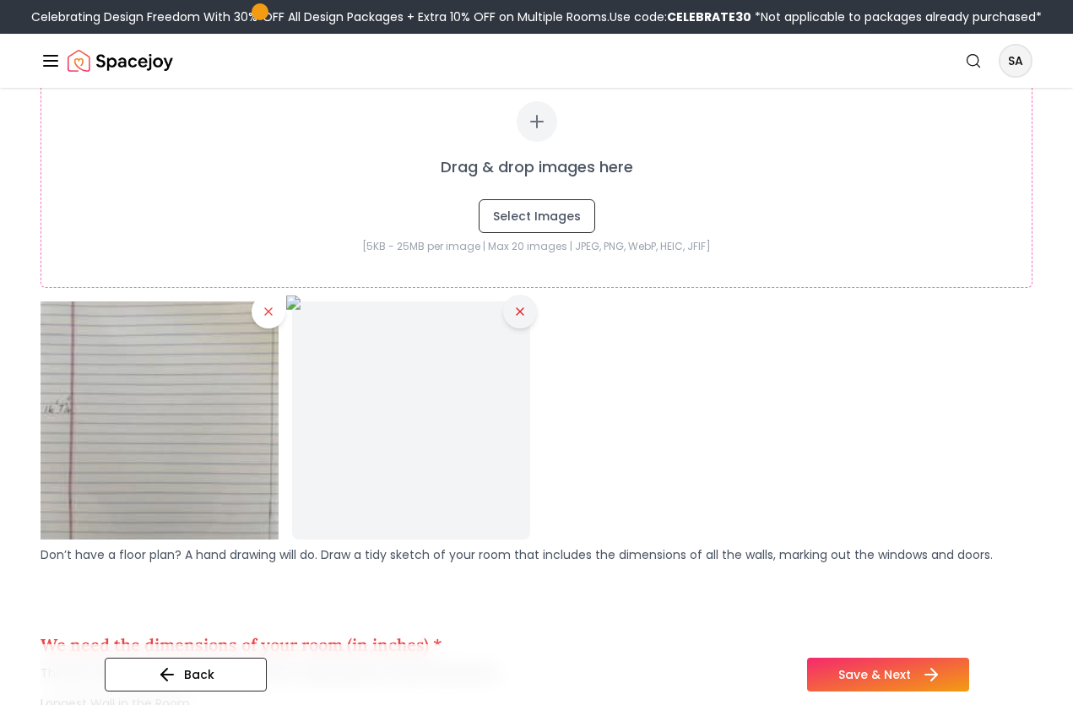
click at [520, 308] on icon at bounding box center [520, 312] width 14 height 14
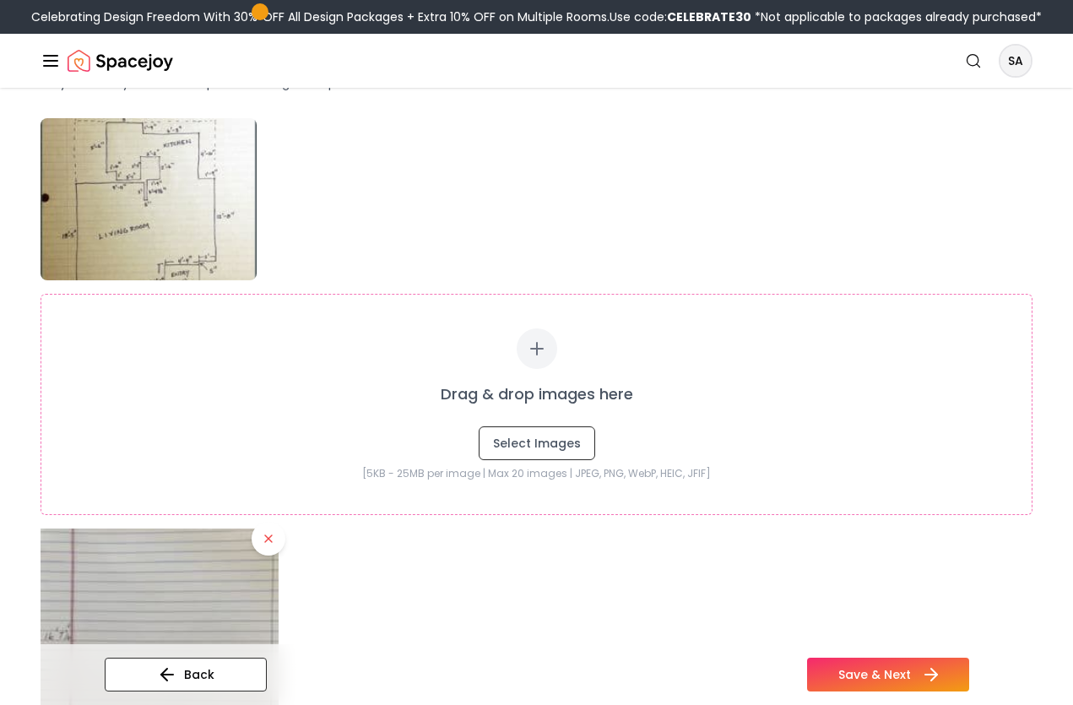
scroll to position [702, 0]
click at [534, 348] on icon at bounding box center [537, 348] width 12 height 0
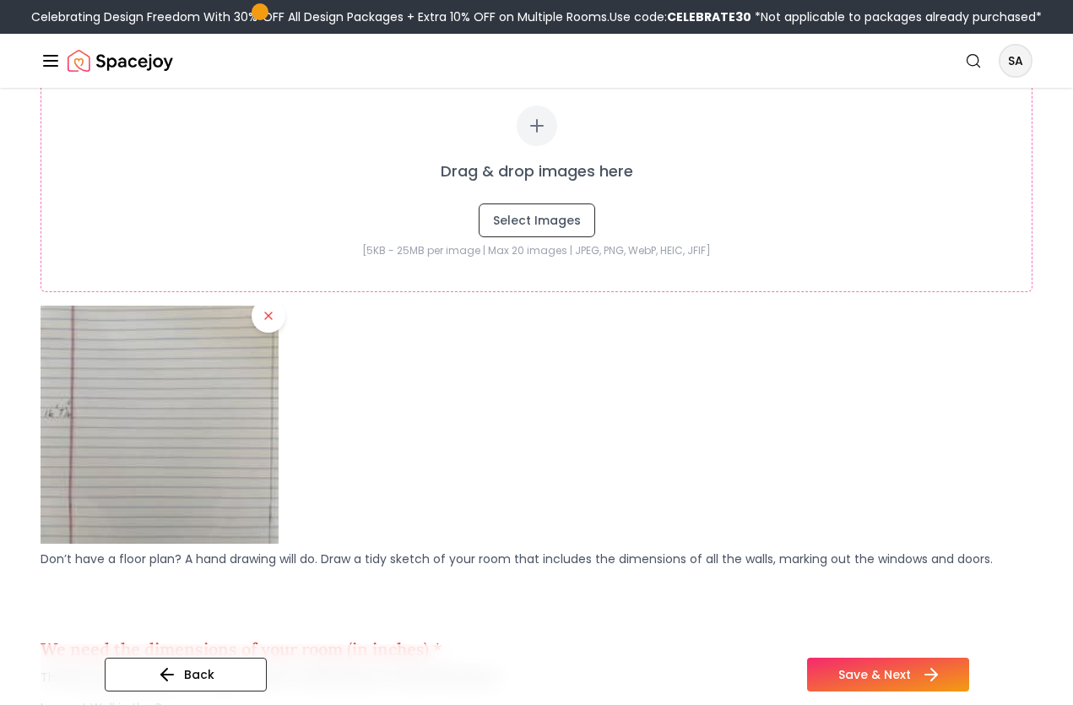
scroll to position [926, 0]
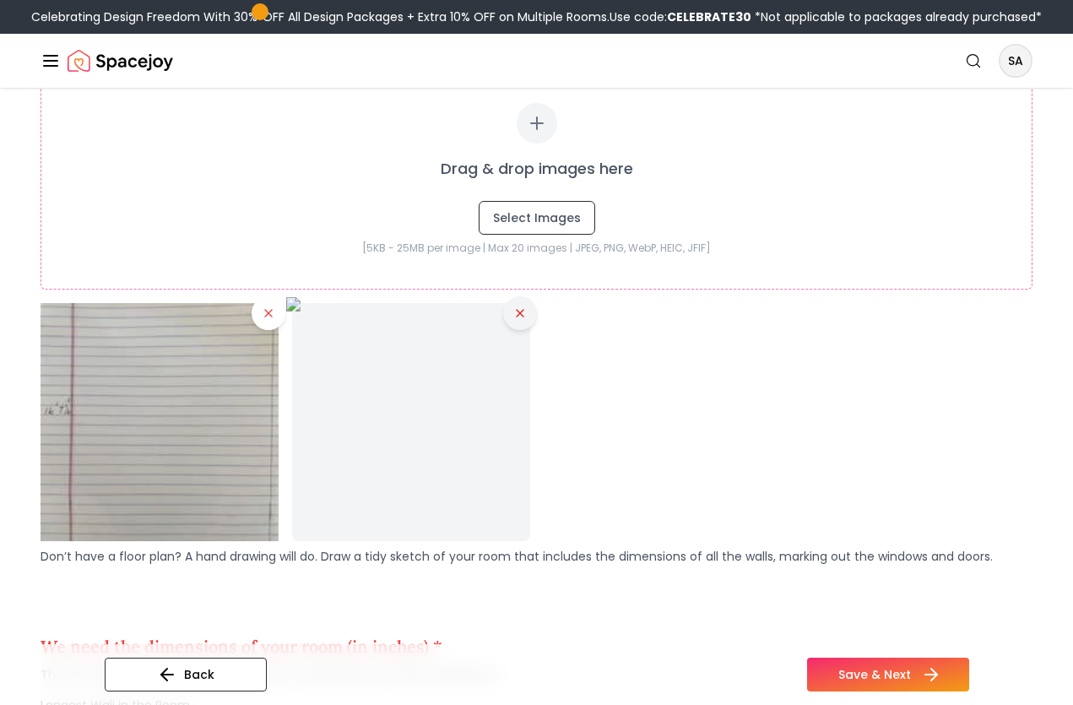
click at [518, 310] on icon at bounding box center [520, 313] width 14 height 14
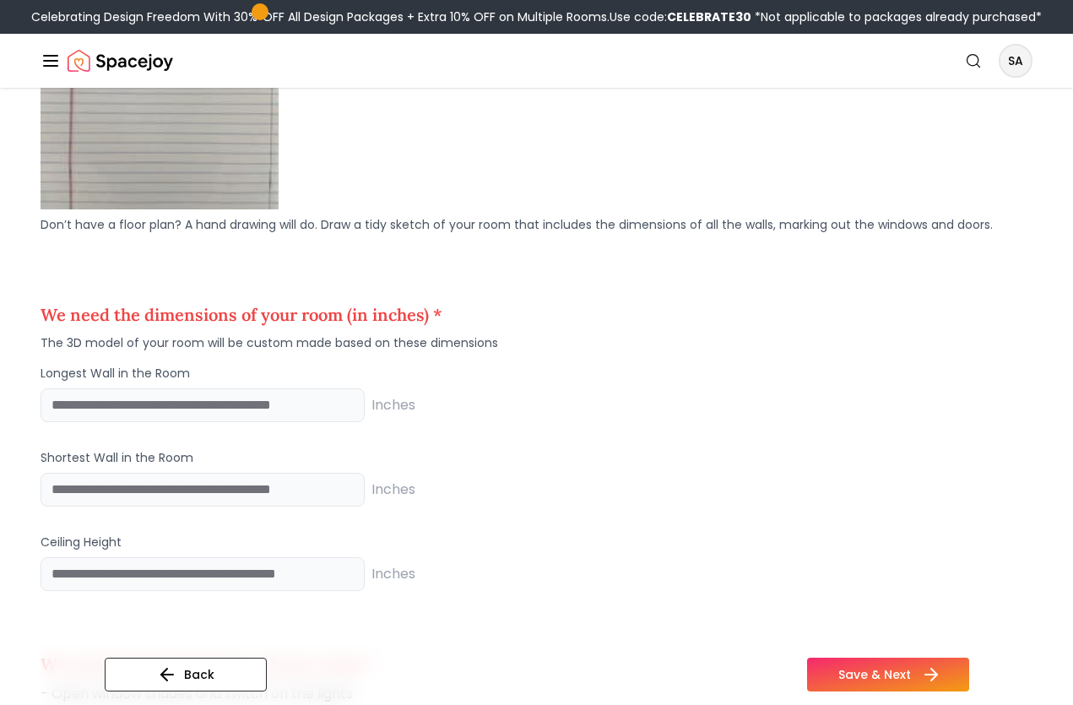
scroll to position [1259, 0]
type input "**"
click at [348, 408] on input "**" at bounding box center [203, 405] width 324 height 34
type input "***"
type input "**"
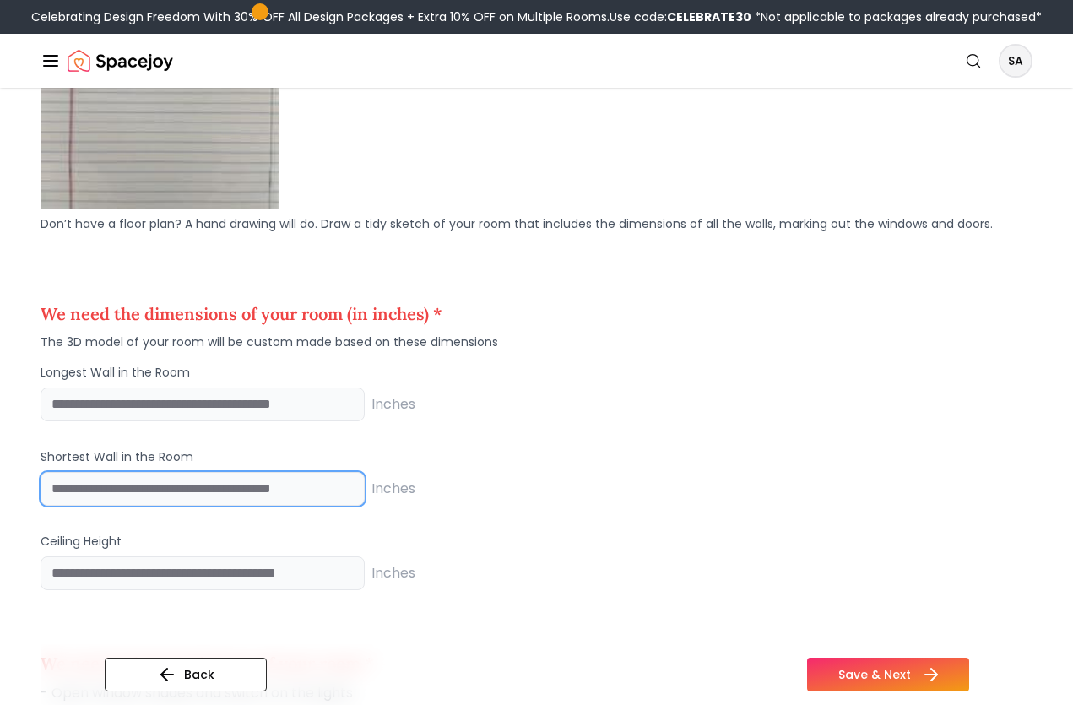
click at [344, 492] on input "**" at bounding box center [203, 489] width 324 height 34
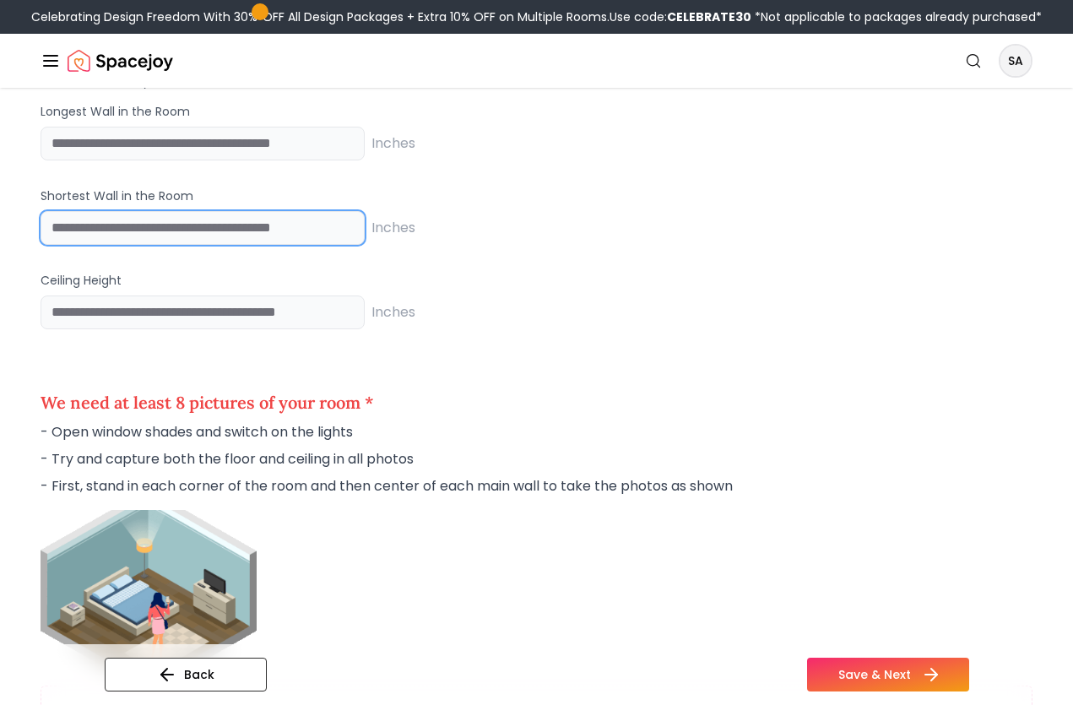
scroll to position [1517, 0]
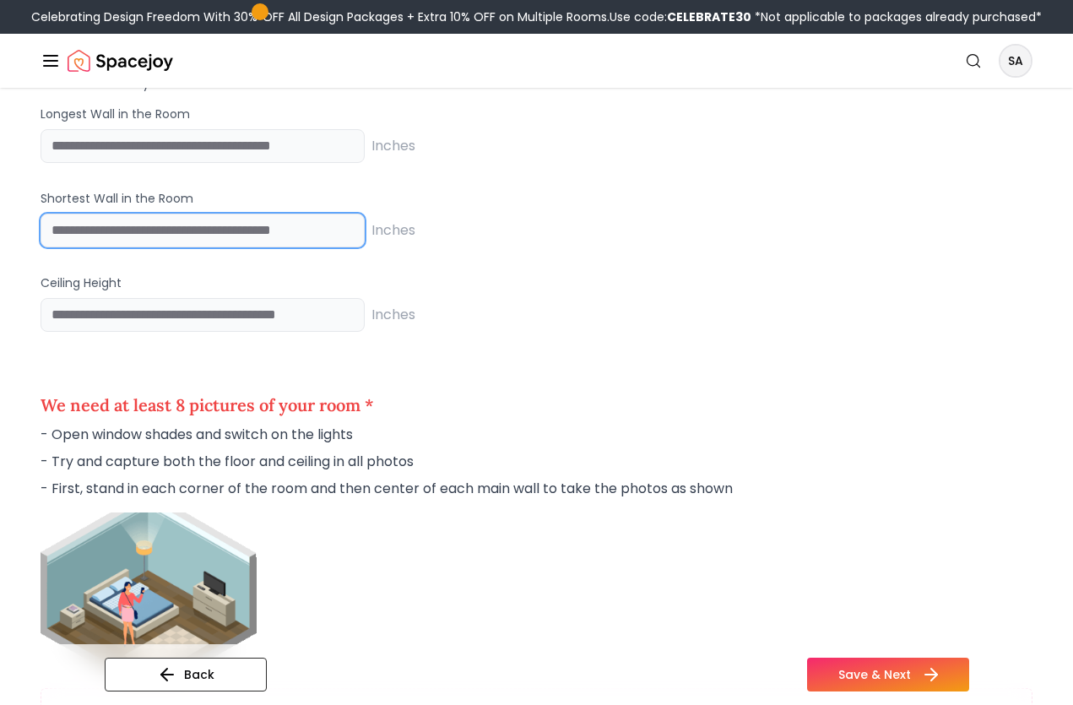
type input "***"
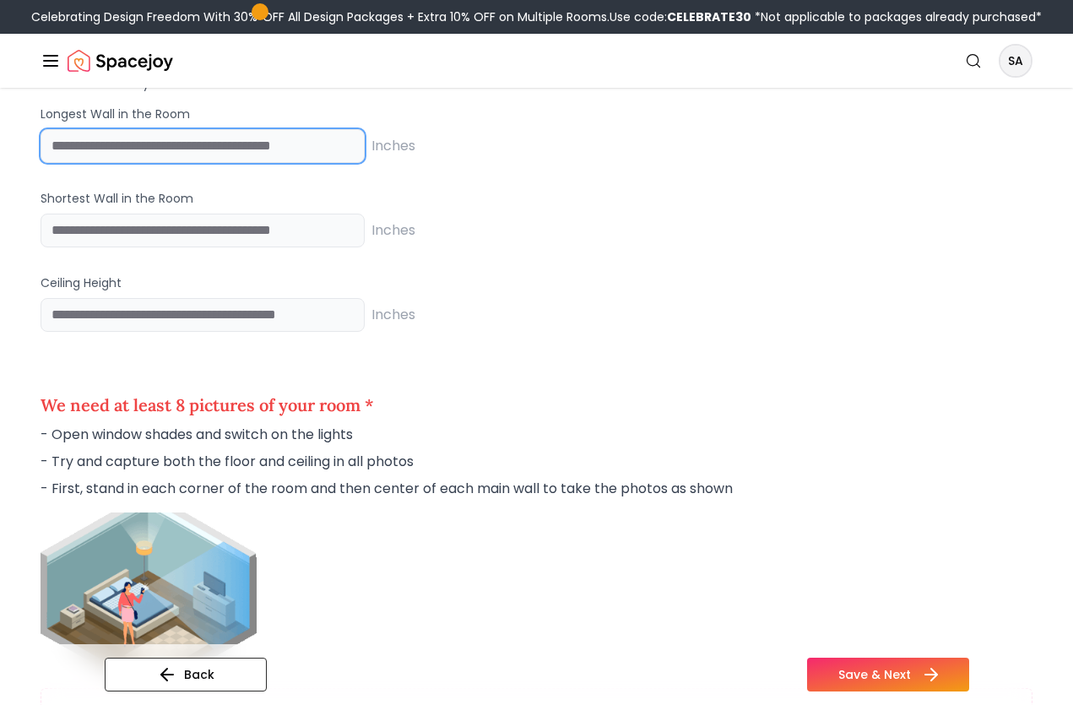
click at [106, 150] on input "number" at bounding box center [203, 146] width 324 height 34
type input "******"
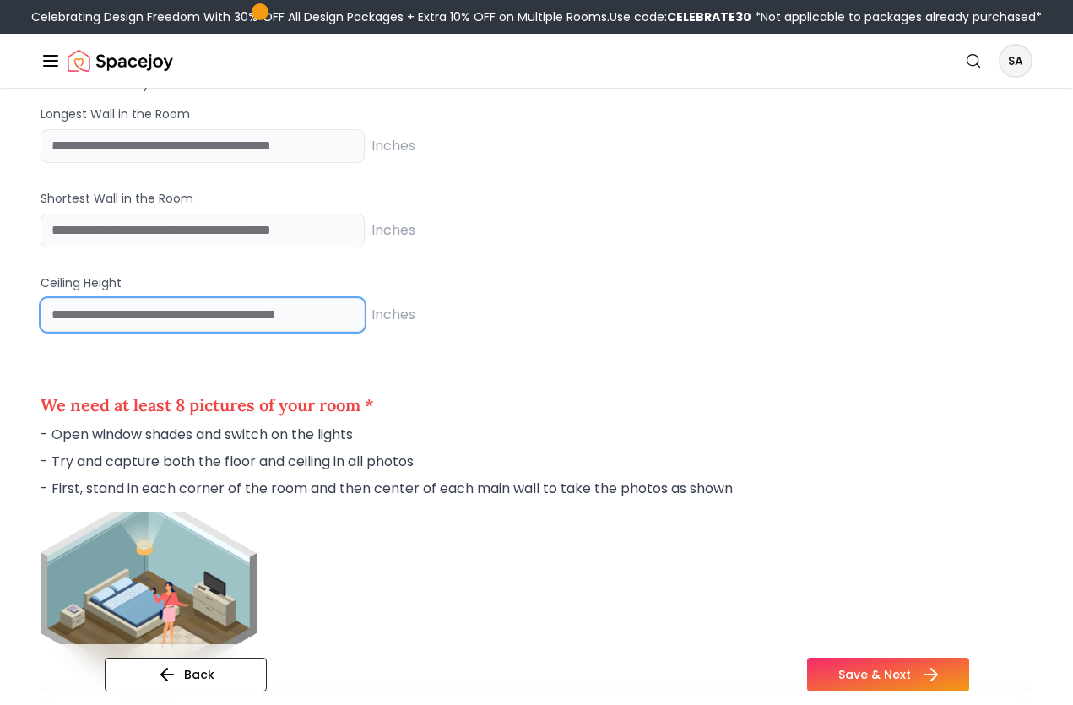
type input "**"
click at [348, 319] on input "**" at bounding box center [203, 315] width 324 height 34
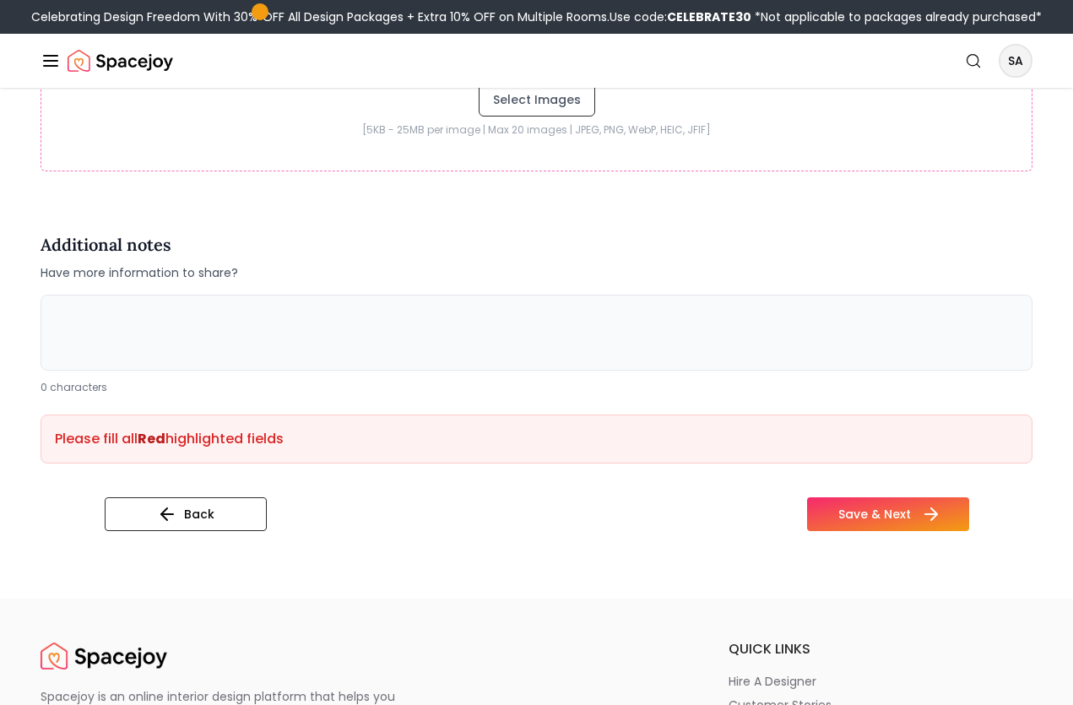
scroll to position [3089, 0]
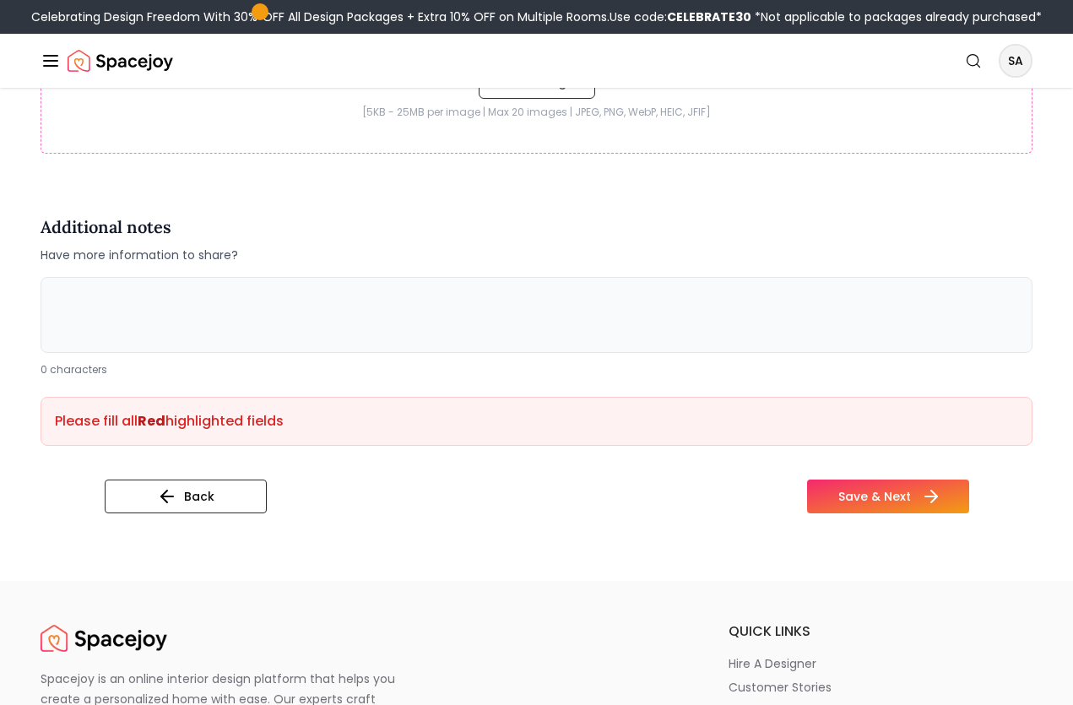
type input "**"
click at [892, 496] on button "Save & Next" at bounding box center [888, 497] width 162 height 34
click at [926, 502] on icon at bounding box center [931, 496] width 20 height 20
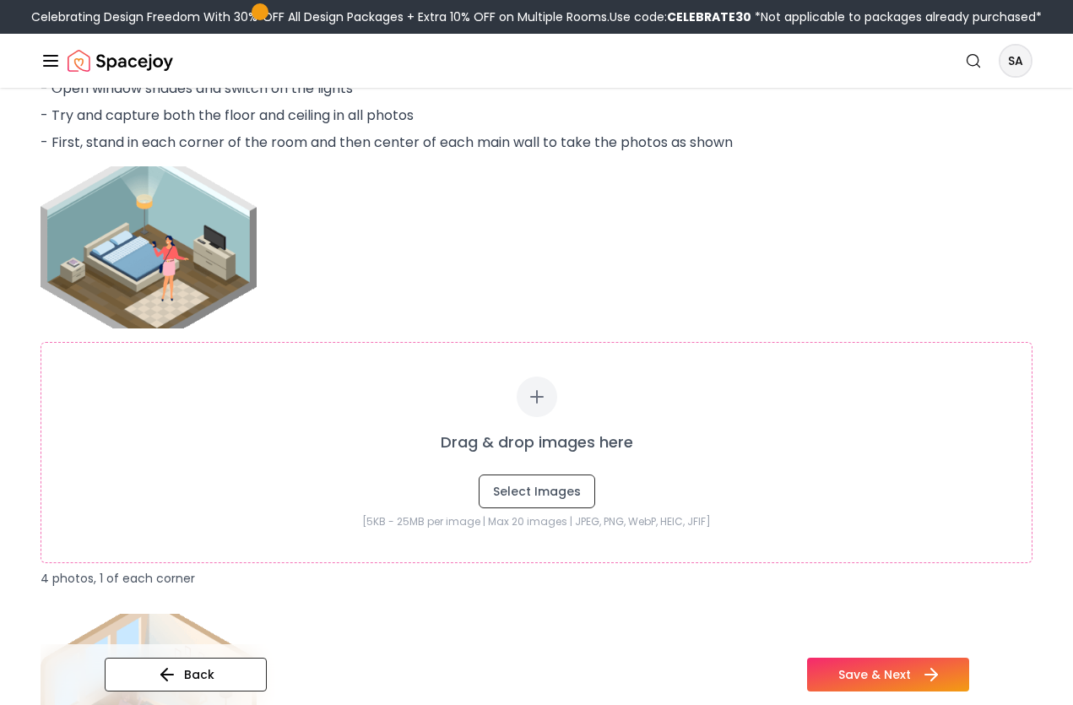
scroll to position [1870, 0]
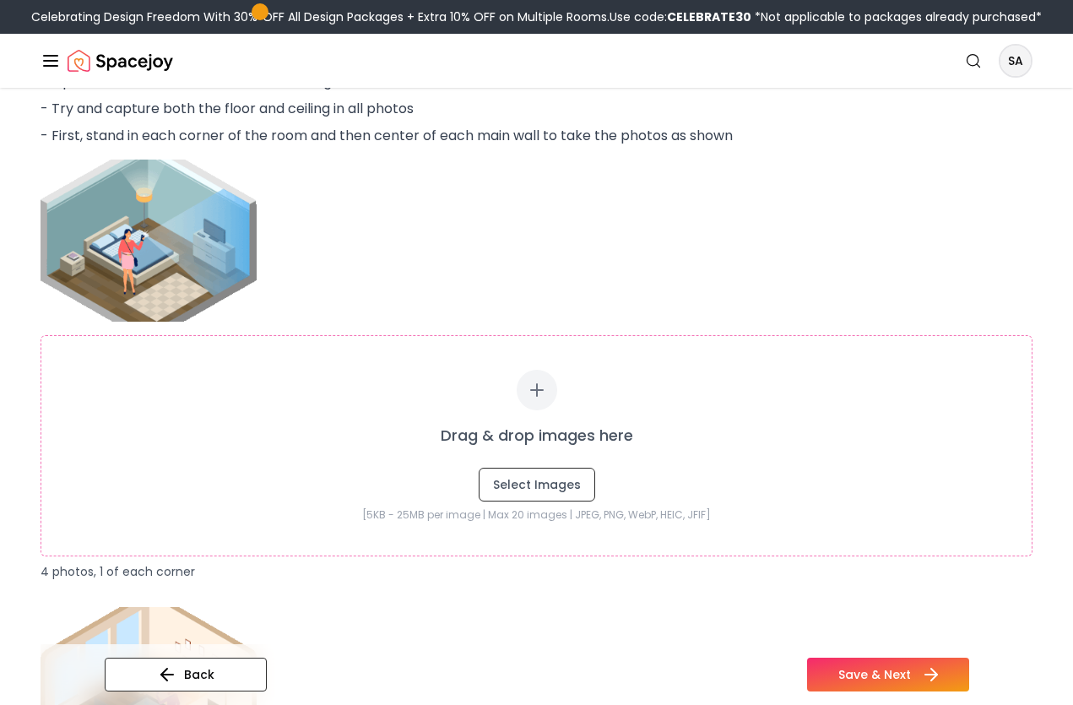
drag, startPoint x: 325, startPoint y: 147, endPoint x: 320, endPoint y: -52, distance: 199.3
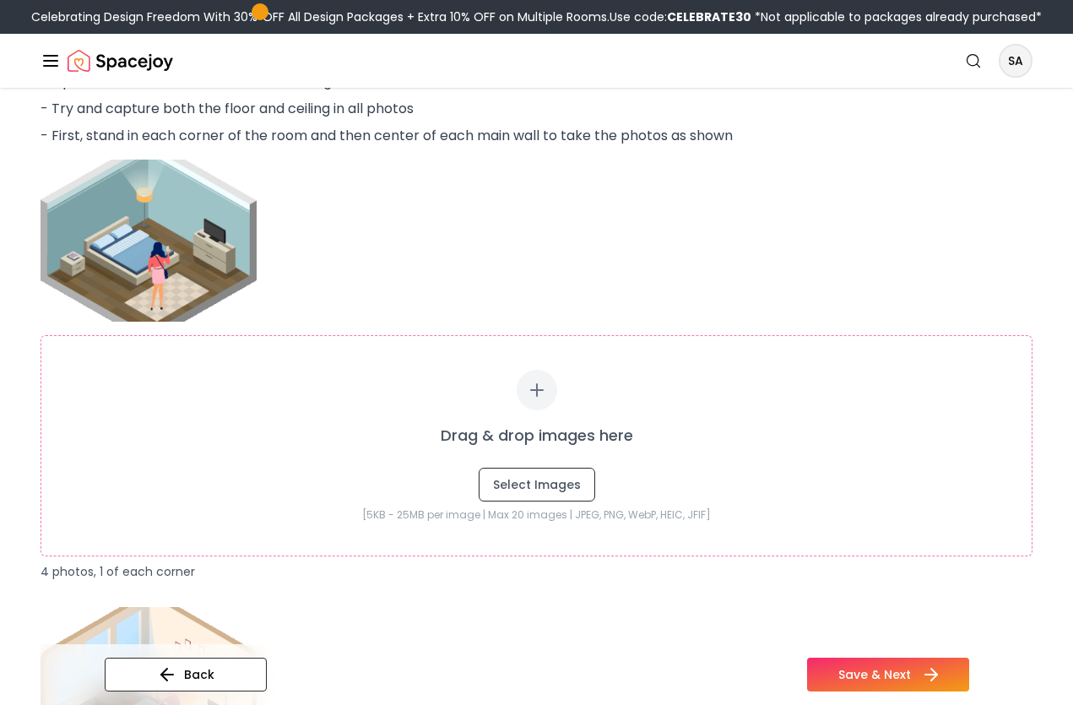
click at [320, 0] on html "Celebrating Design Freedom With 30% OFF All Design Packages + Extra 10% OFF on …" at bounding box center [536, 705] width 1073 height 5150
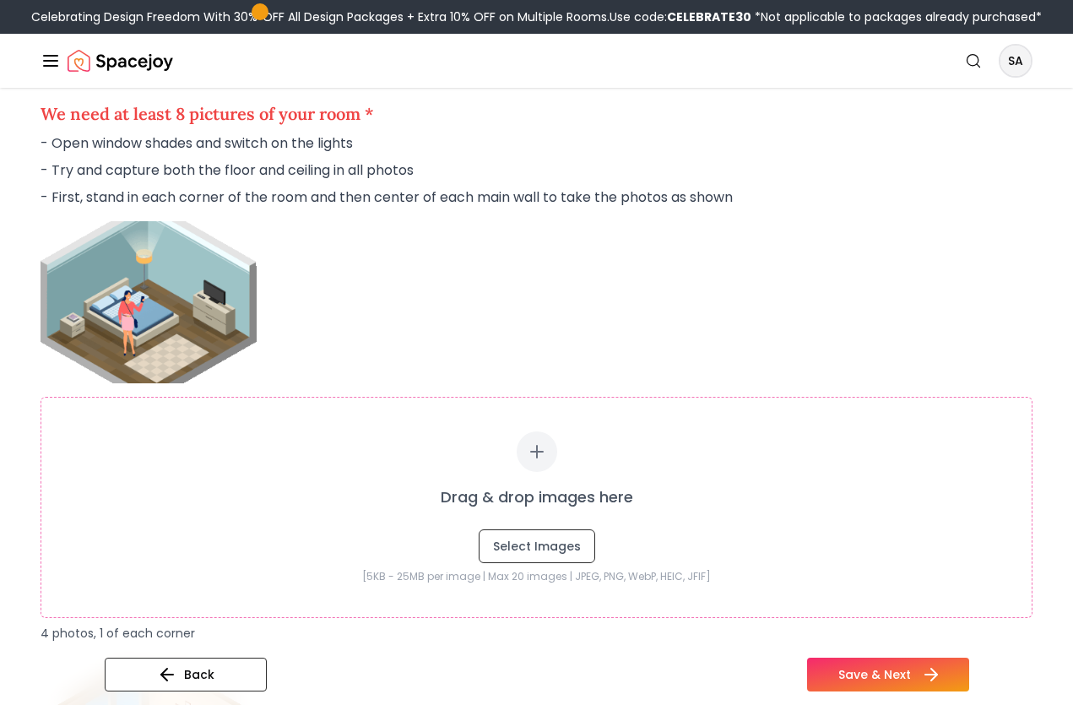
scroll to position [1808, 0]
click at [567, 184] on ul "- Open window shades and switch on the lights - Try and capture both the floor …" at bounding box center [537, 171] width 992 height 74
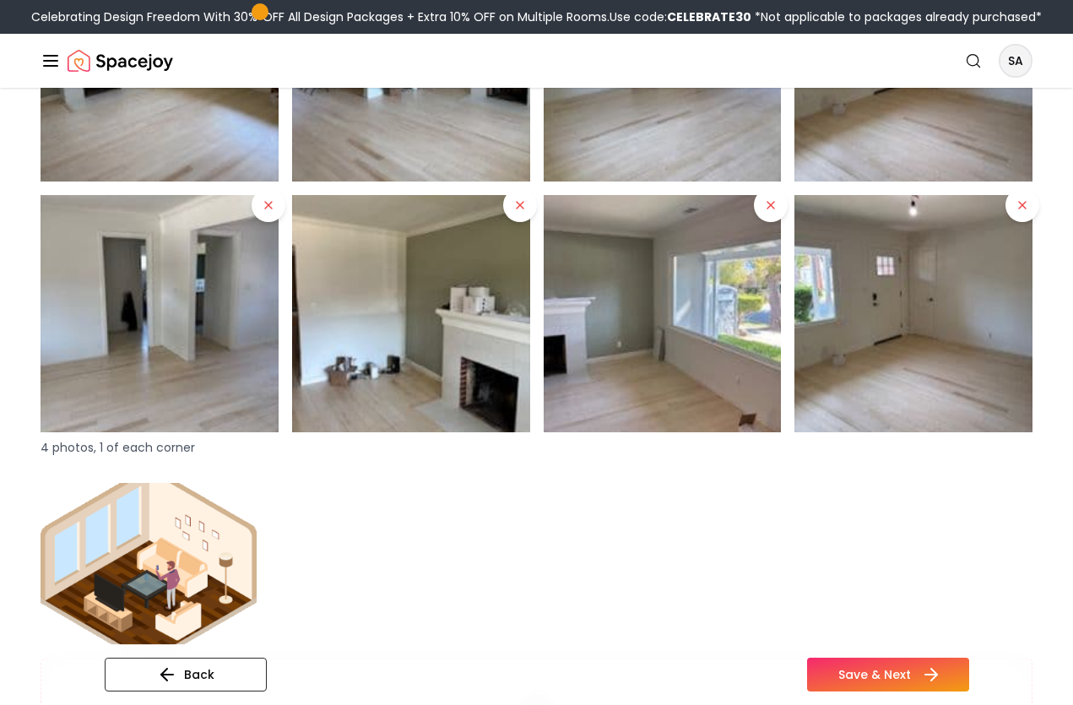
scroll to position [2500, 0]
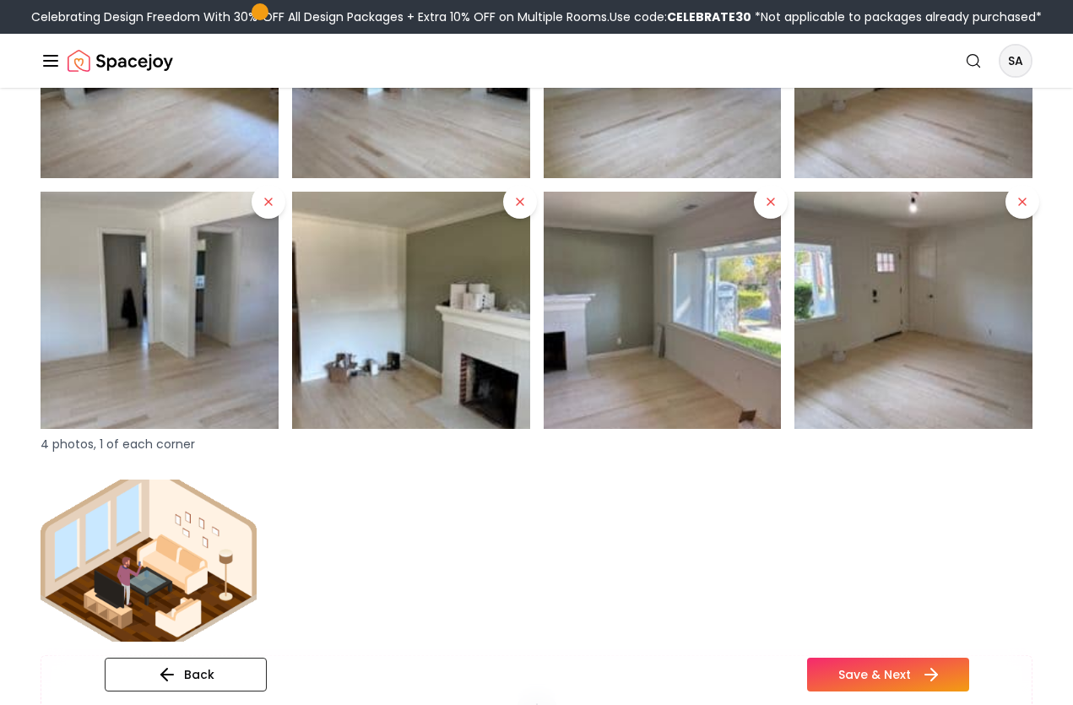
click at [928, 676] on icon at bounding box center [931, 674] width 20 height 20
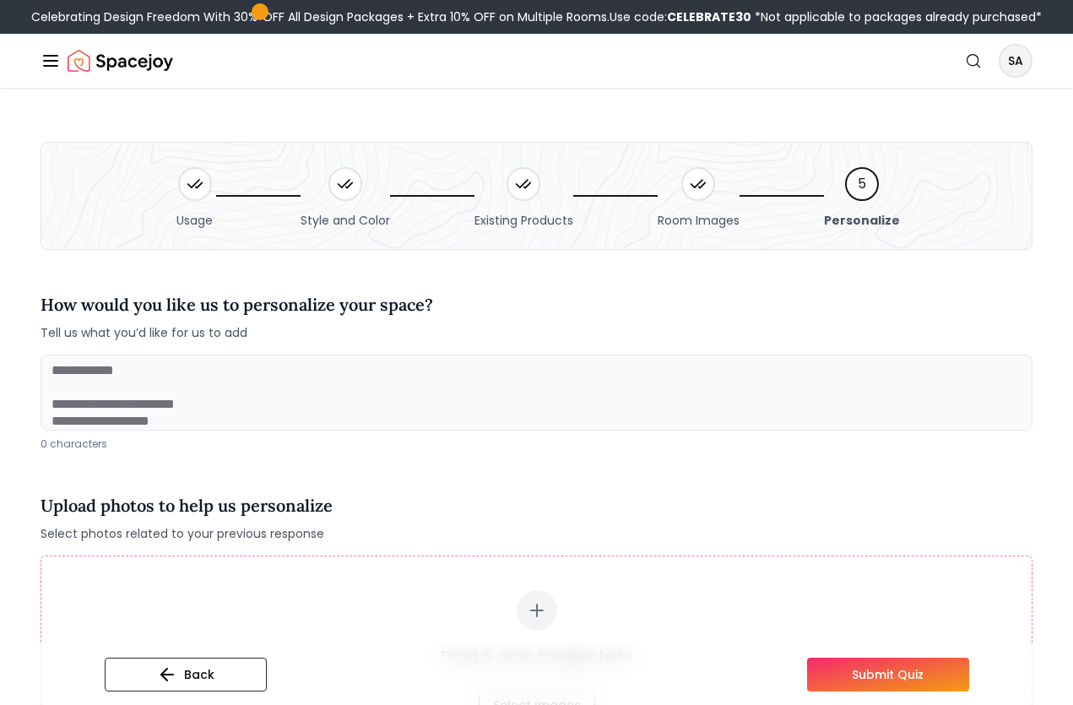
click at [92, 374] on textarea at bounding box center [537, 393] width 992 height 76
click at [121, 359] on textarea at bounding box center [537, 393] width 992 height 76
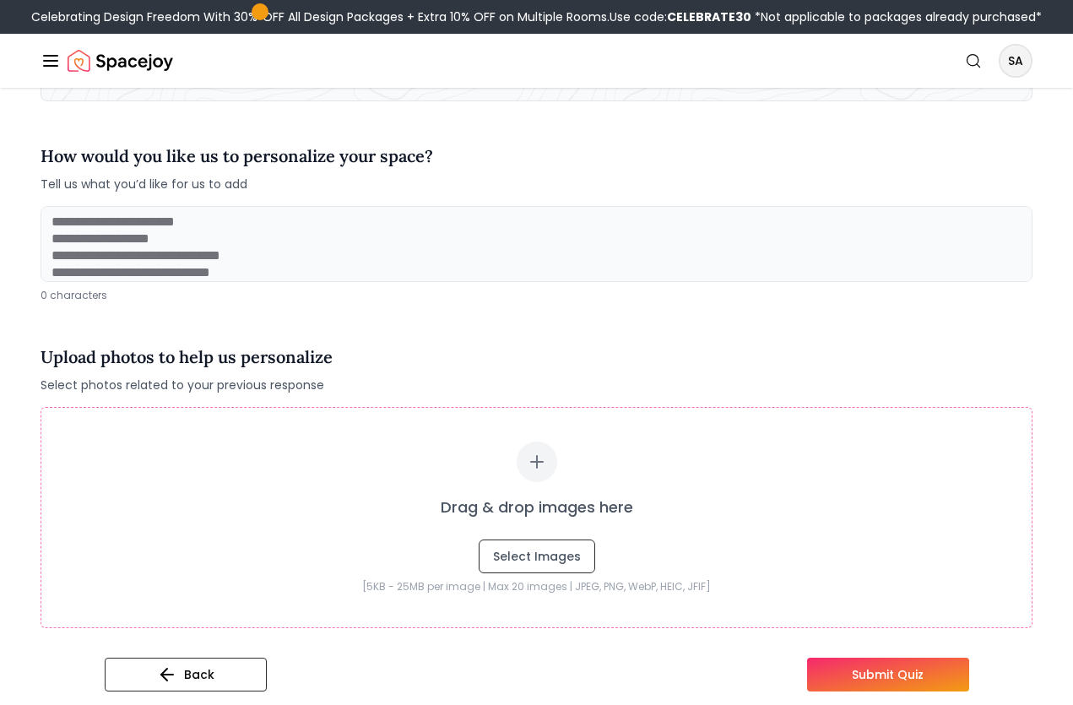
scroll to position [174, 0]
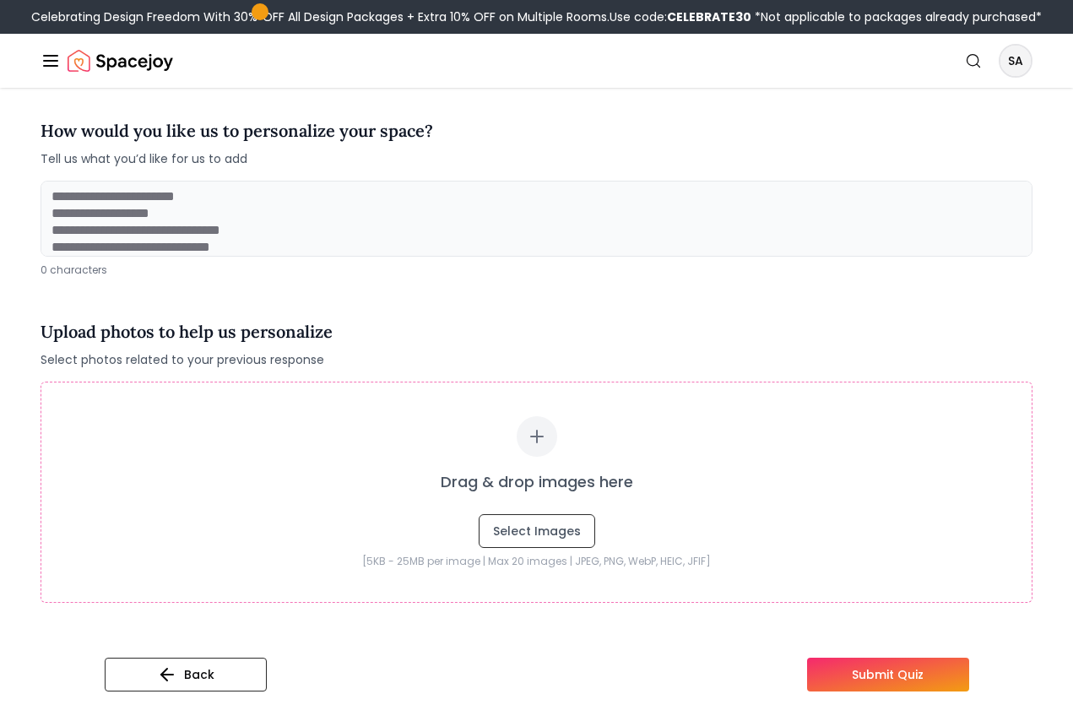
click at [865, 671] on button "Submit Quiz" at bounding box center [888, 675] width 162 height 34
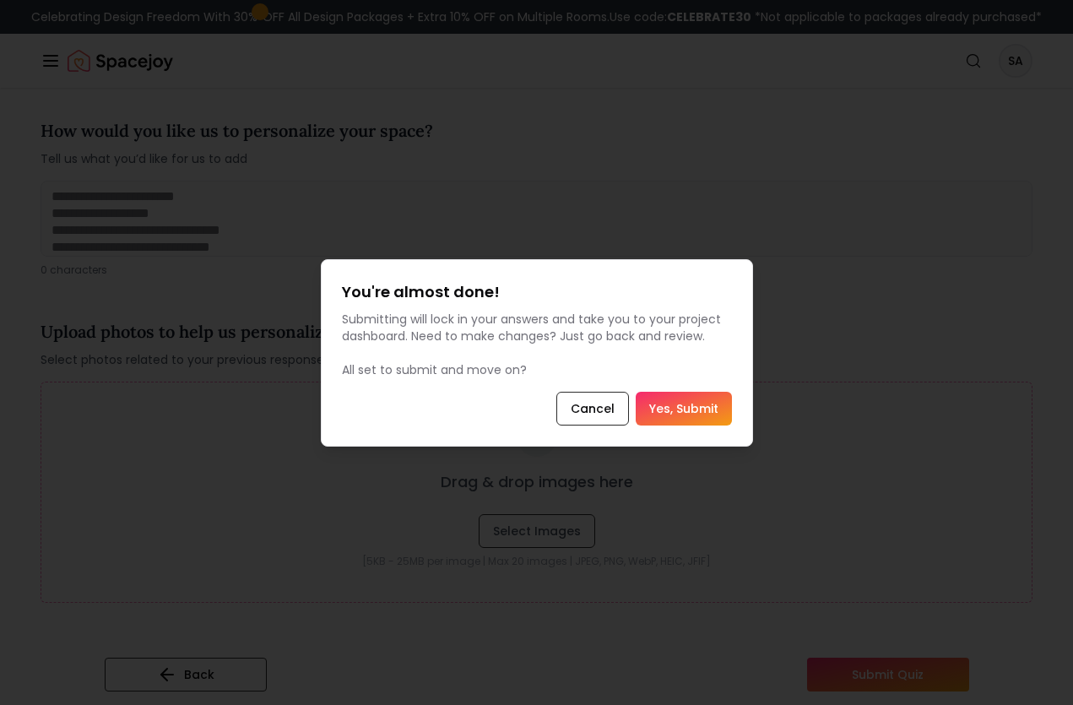
click at [677, 405] on button "Yes, Submit" at bounding box center [684, 409] width 96 height 34
